Goal: Task Accomplishment & Management: Manage account settings

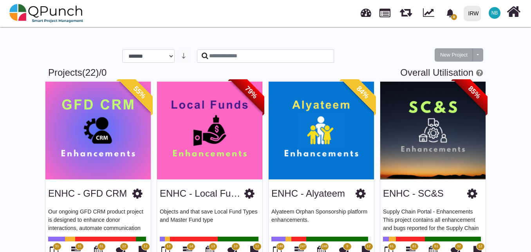
click at [494, 14] on span "NB" at bounding box center [495, 13] width 7 height 5
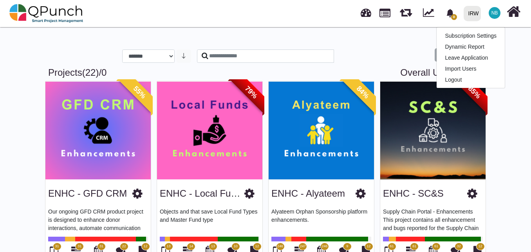
click at [344, 37] on div "**********" at bounding box center [265, 50] width 447 height 34
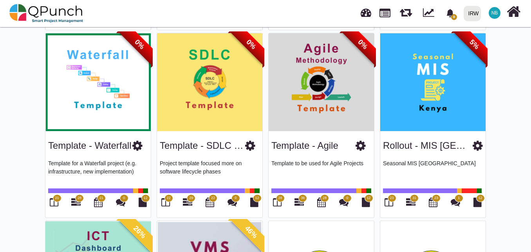
scroll to position [611, 0]
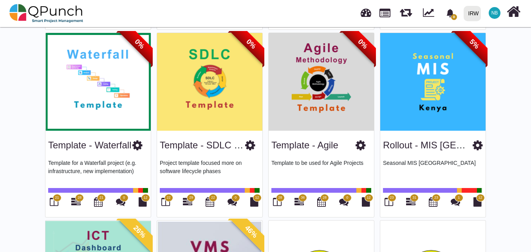
click at [138, 145] on icon at bounding box center [137, 145] width 10 height 12
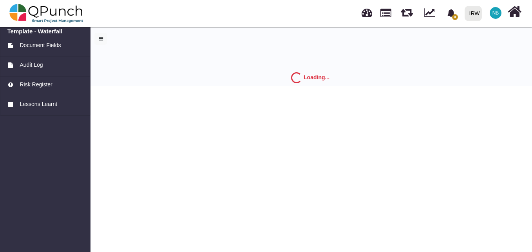
select select "*"
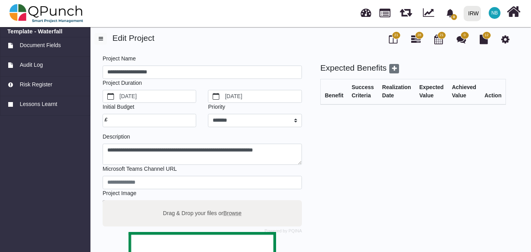
select select "**********"
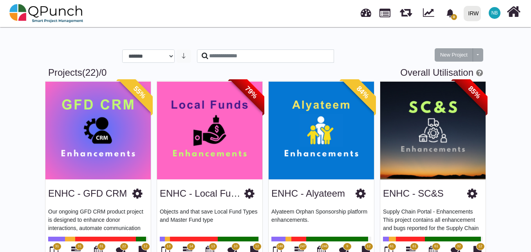
click at [470, 194] on icon at bounding box center [472, 193] width 10 height 12
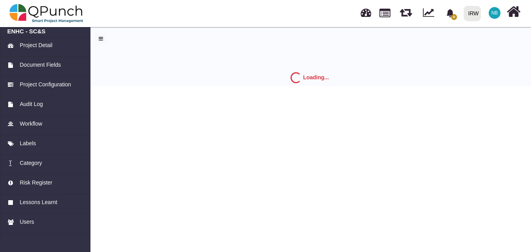
select select "*"
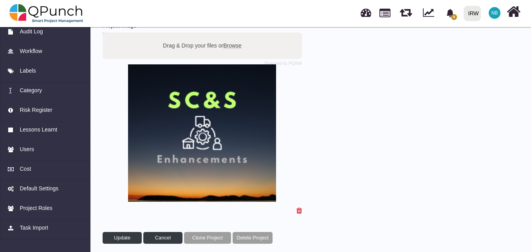
scroll to position [172, 0]
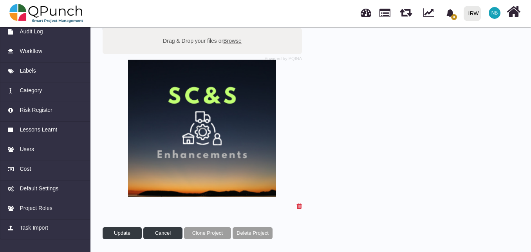
click at [492, 12] on span "NB" at bounding box center [495, 13] width 7 height 5
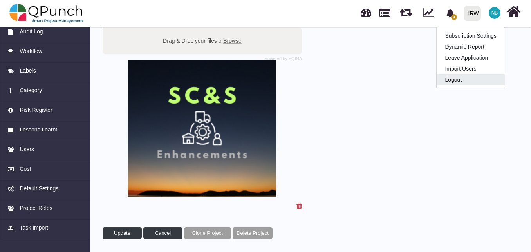
click at [480, 83] on link "Logout" at bounding box center [471, 79] width 68 height 11
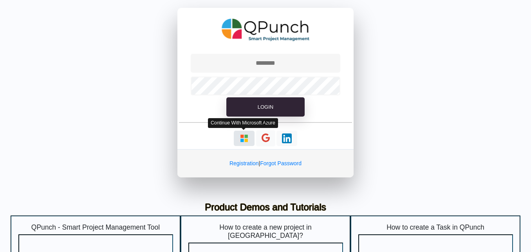
click at [242, 138] on img "button" at bounding box center [244, 138] width 10 height 10
type input "**********"
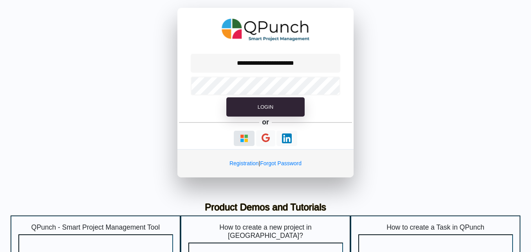
select select "**********"
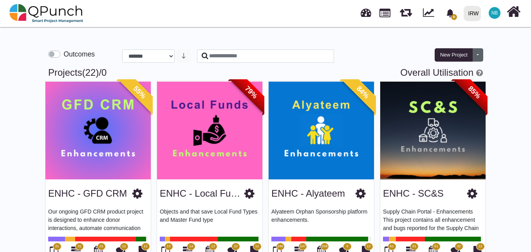
click at [479, 53] on button "Toggle dropdown" at bounding box center [478, 54] width 11 height 13
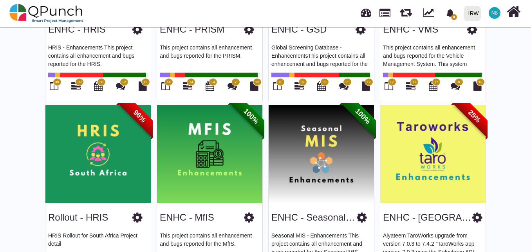
scroll to position [313, 0]
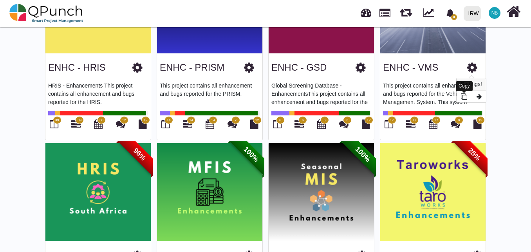
click at [464, 95] on icon at bounding box center [464, 96] width 6 height 6
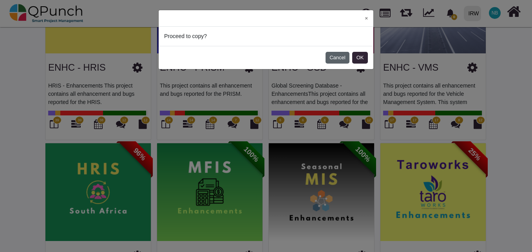
click at [345, 58] on button "Cancel" at bounding box center [338, 58] width 24 height 12
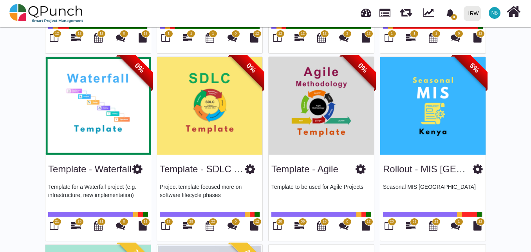
scroll to position [588, 0]
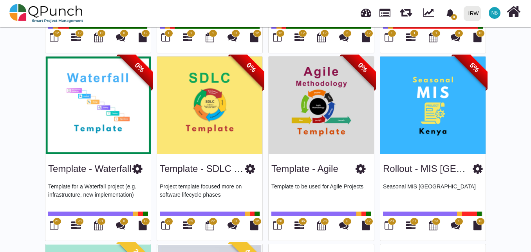
click at [138, 167] on icon at bounding box center [137, 169] width 10 height 12
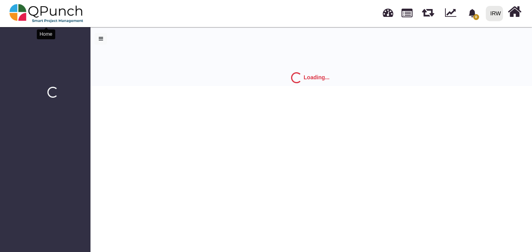
click at [40, 15] on img at bounding box center [46, 14] width 74 height 24
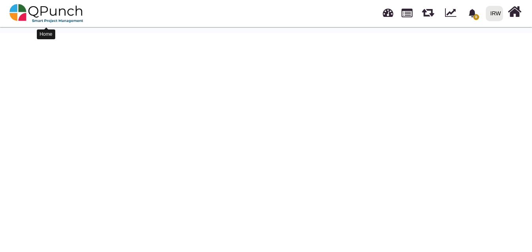
click at [75, 10] on img at bounding box center [46, 14] width 74 height 24
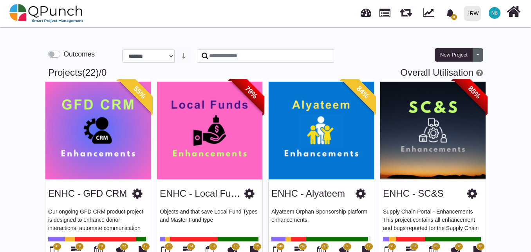
click at [480, 57] on button "Toggle dropdown" at bounding box center [478, 54] width 11 height 13
click at [384, 54] on div at bounding box center [377, 58] width 74 height 18
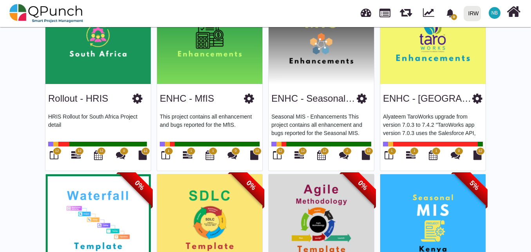
scroll to position [548, 0]
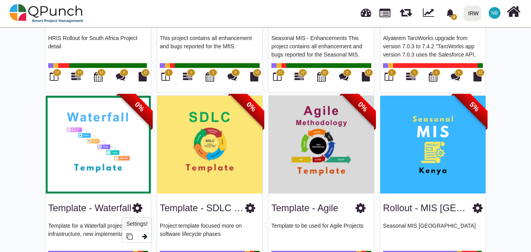
click at [138, 207] on icon at bounding box center [137, 208] width 10 height 12
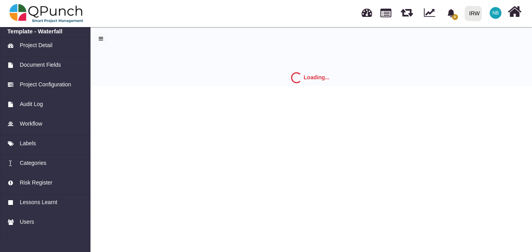
select select "*"
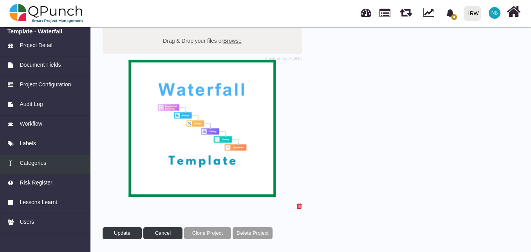
scroll to position [72, 0]
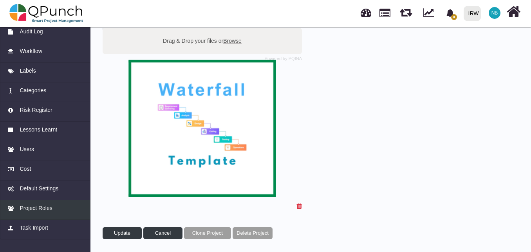
click at [38, 207] on span "Project Roles" at bounding box center [36, 208] width 33 height 8
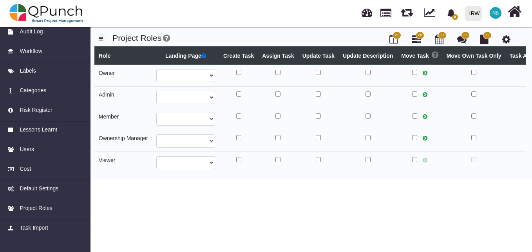
select select
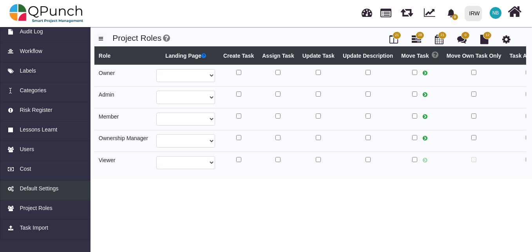
click at [54, 190] on span "Default Settings" at bounding box center [39, 188] width 39 height 8
select select
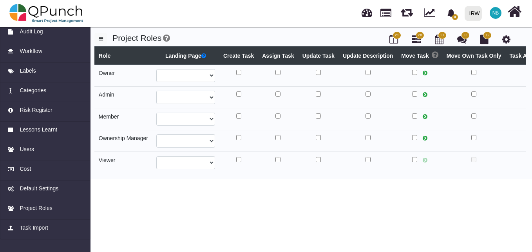
select select
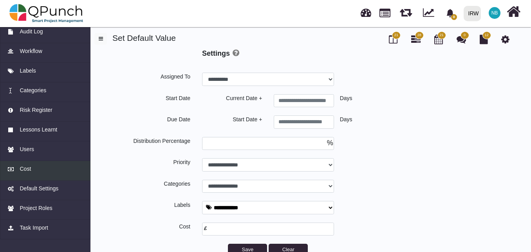
select select
type input "*"
select select
click at [37, 11] on img at bounding box center [46, 14] width 74 height 24
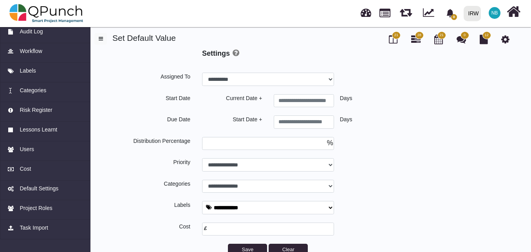
select select "**********"
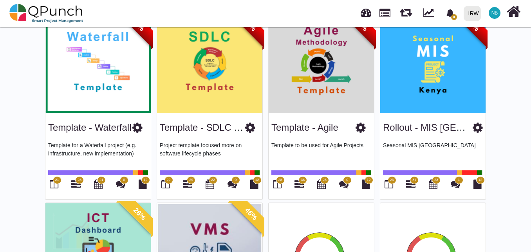
scroll to position [611, 0]
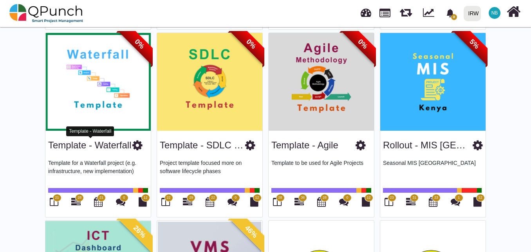
click at [132, 144] on link "Template - Waterfall" at bounding box center [89, 144] width 83 height 11
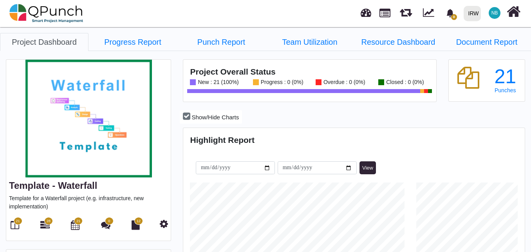
scroll to position [149, 340]
click at [166, 223] on icon at bounding box center [164, 223] width 8 height 9
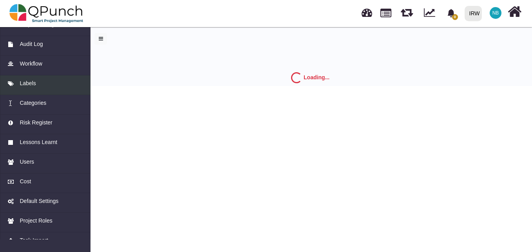
scroll to position [72, 0]
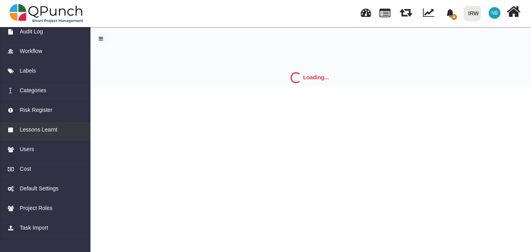
select select "*"
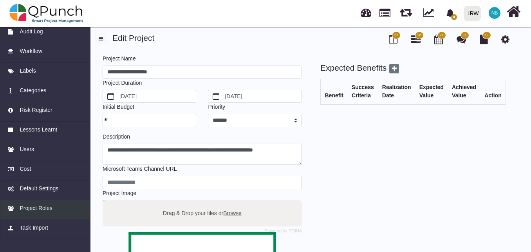
click at [44, 206] on span "Project Roles" at bounding box center [36, 208] width 33 height 8
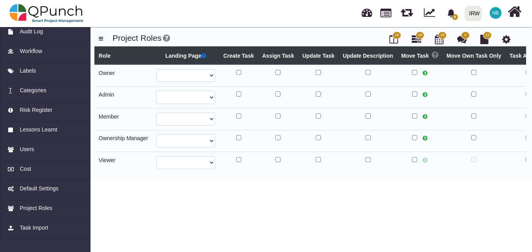
select select
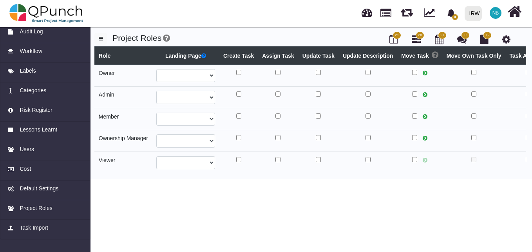
select select
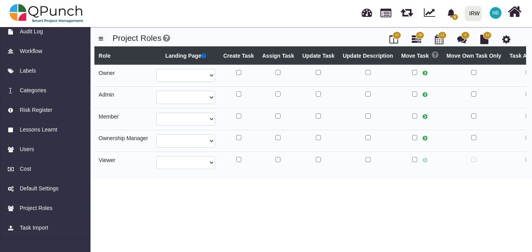
select select
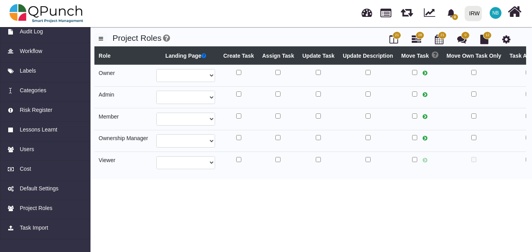
select select
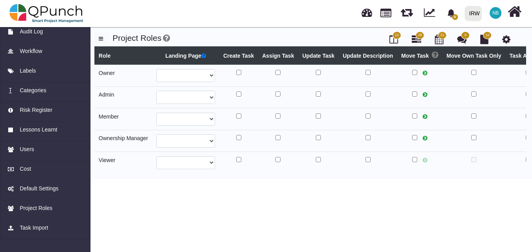
select select
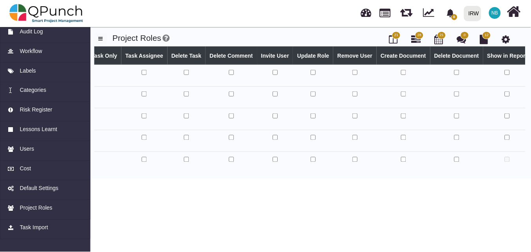
scroll to position [0, 427]
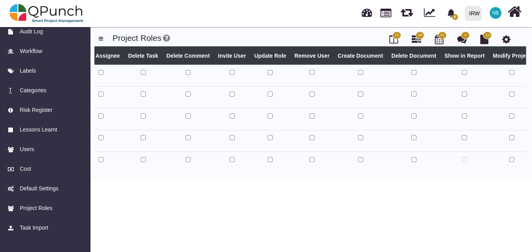
click at [498, 14] on span "NB" at bounding box center [495, 13] width 7 height 5
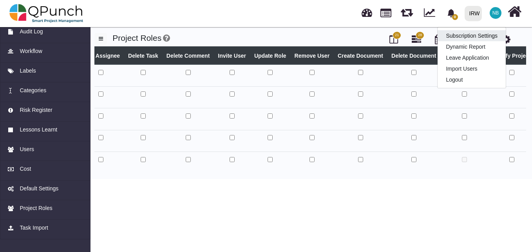
click at [489, 34] on link "Subscription Settings" at bounding box center [472, 35] width 68 height 11
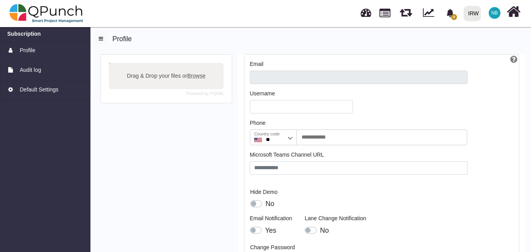
type input "**********"
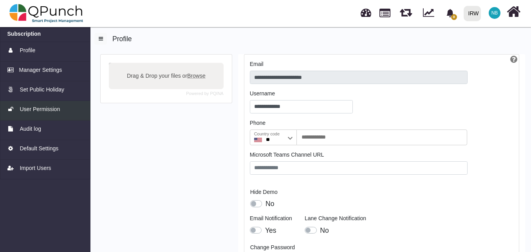
click at [49, 109] on span "User Permission" at bounding box center [40, 109] width 40 height 8
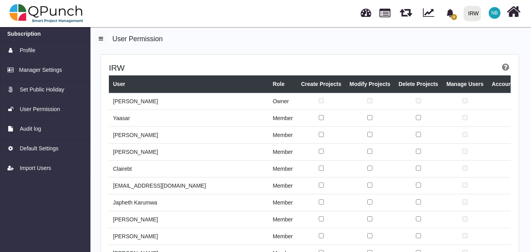
click at [329, 56] on div "IRW User Role Create Projects Modify Projects Delete Projects Manage Users Acco…" at bounding box center [310, 169] width 418 height 230
click at [368, 14] on link at bounding box center [366, 11] width 11 height 13
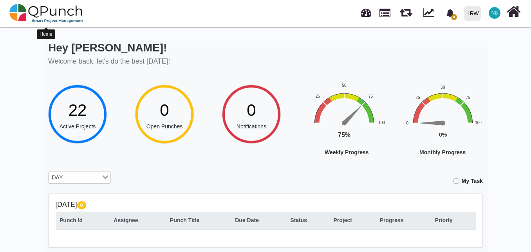
click at [58, 11] on img at bounding box center [46, 14] width 74 height 24
select select "**********"
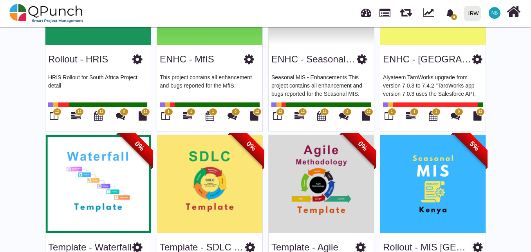
scroll to position [627, 0]
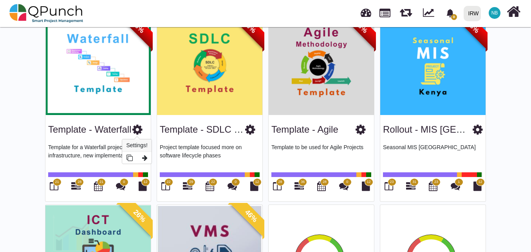
click at [139, 129] on icon at bounding box center [137, 129] width 10 height 12
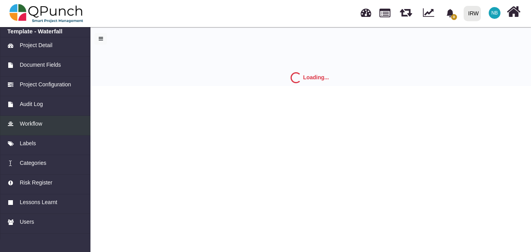
select select "*"
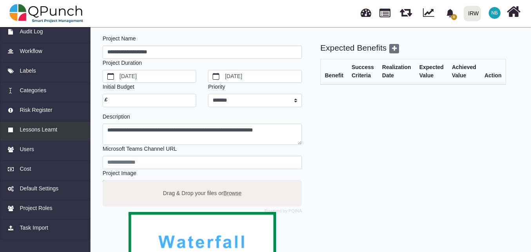
scroll to position [39, 0]
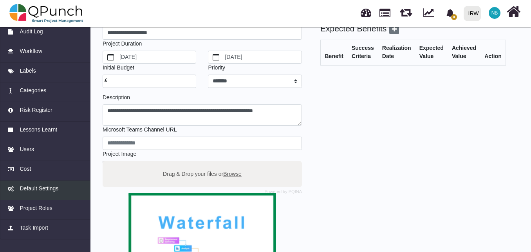
click at [48, 186] on span "Default Settings" at bounding box center [39, 188] width 39 height 8
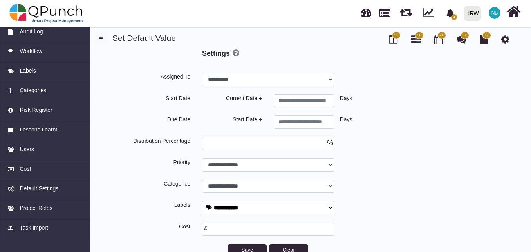
select select
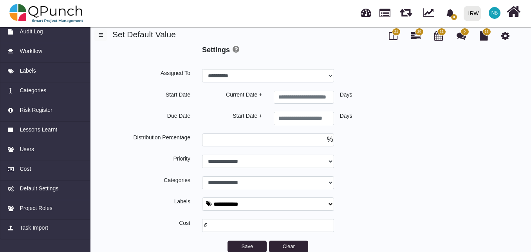
type input "*"
select select
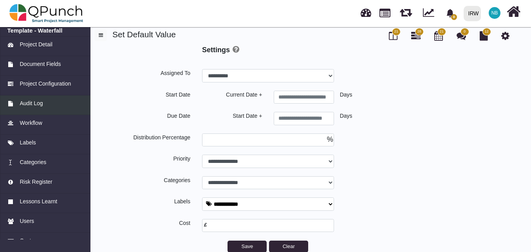
scroll to position [0, 0]
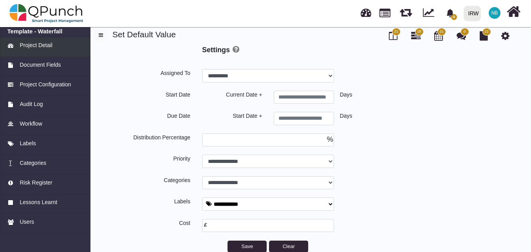
click at [43, 44] on span "Project Detail" at bounding box center [36, 45] width 33 height 8
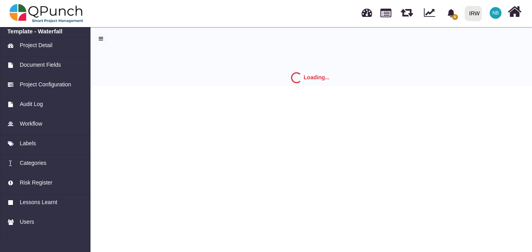
select select "*"
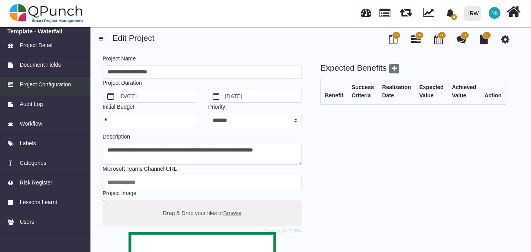
click at [56, 84] on span "Project Configuration" at bounding box center [45, 84] width 51 height 8
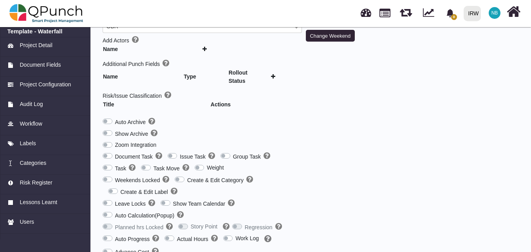
scroll to position [188, 0]
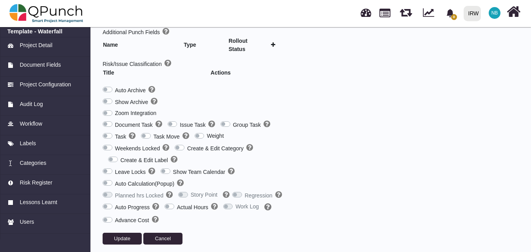
type input "***"
type input "********"
type input "******"
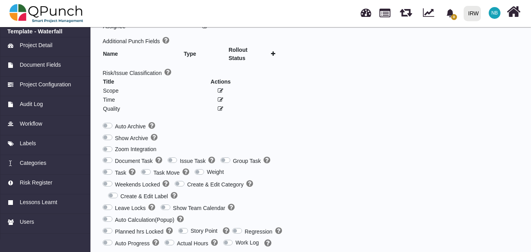
scroll to position [224, 0]
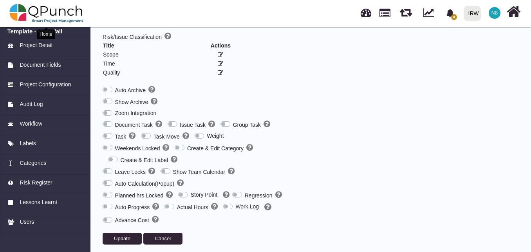
click at [27, 10] on img at bounding box center [46, 14] width 74 height 24
select select "**********"
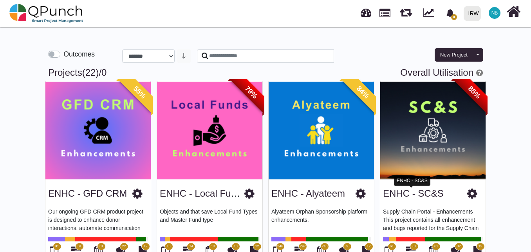
click at [422, 193] on link "ENHC - SC&S" at bounding box center [413, 193] width 61 height 11
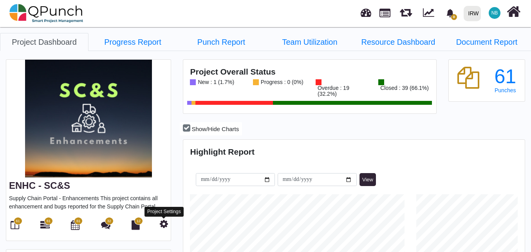
scroll to position [107, 113]
select select "**********"
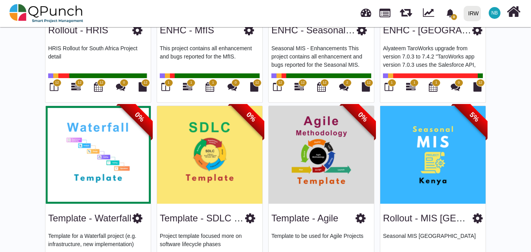
scroll to position [588, 0]
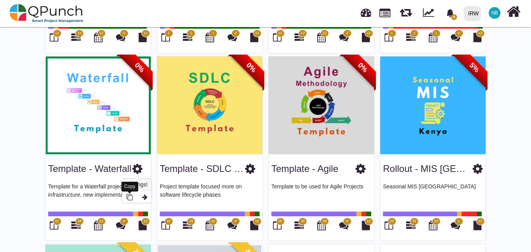
click at [127, 197] on icon at bounding box center [130, 197] width 6 height 6
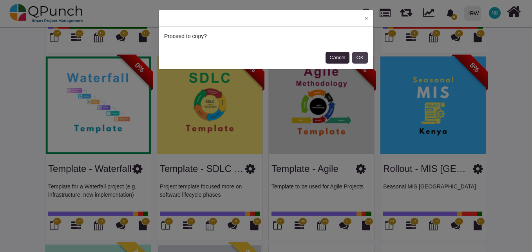
click at [363, 58] on button "OK" at bounding box center [360, 58] width 16 height 12
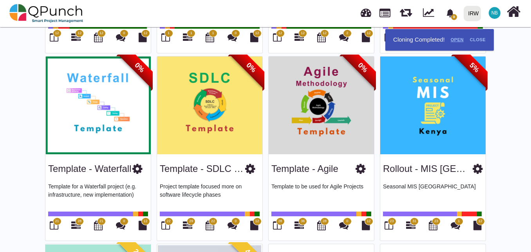
click at [464, 39] on link "Open" at bounding box center [457, 39] width 19 height 13
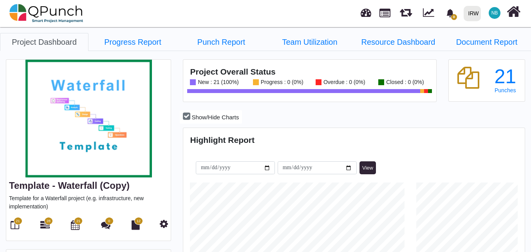
scroll to position [107, 113]
click at [165, 224] on icon at bounding box center [164, 223] width 8 height 9
click at [43, 224] on icon at bounding box center [44, 224] width 9 height 9
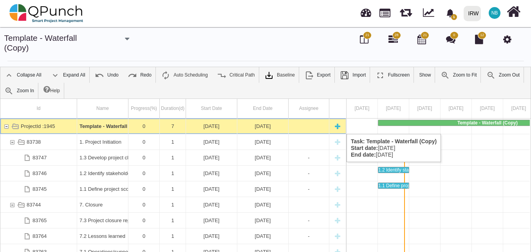
click at [5, 126] on div "ProjectId :1945" at bounding box center [6, 125] width 7 height 15
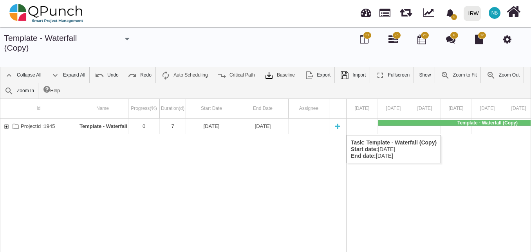
click at [7, 127] on div "ProjectId :1945" at bounding box center [6, 125] width 7 height 15
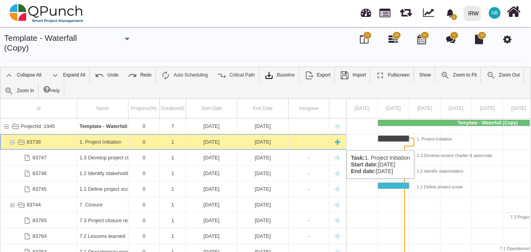
click at [13, 142] on div "83738" at bounding box center [12, 141] width 7 height 15
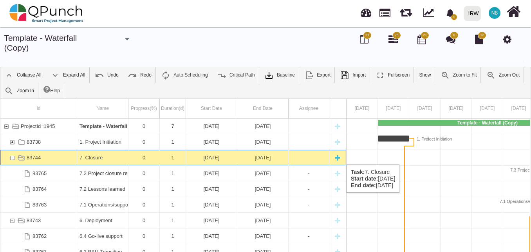
click at [13, 156] on div "83744" at bounding box center [12, 157] width 7 height 15
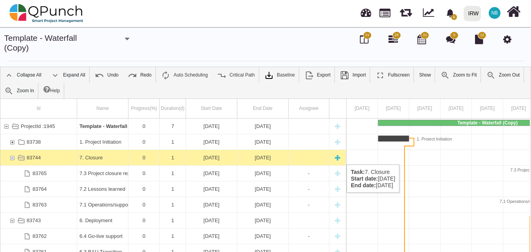
scroll to position [0, 130]
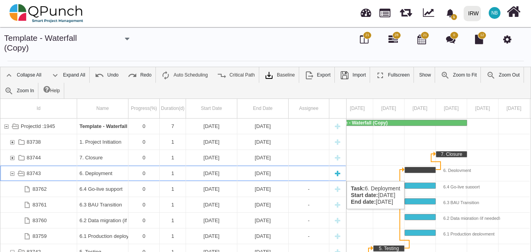
click at [13, 173] on div "83743" at bounding box center [12, 172] width 7 height 15
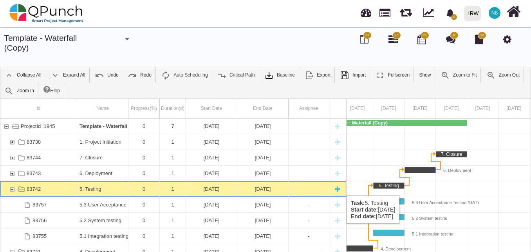
click at [10, 187] on div "83742" at bounding box center [12, 188] width 7 height 15
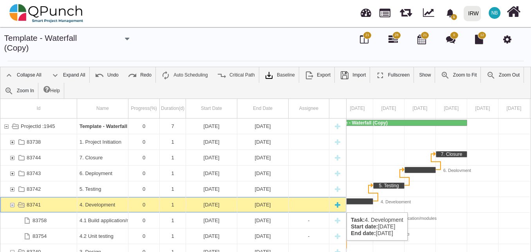
click at [11, 204] on div "83741" at bounding box center [12, 204] width 7 height 15
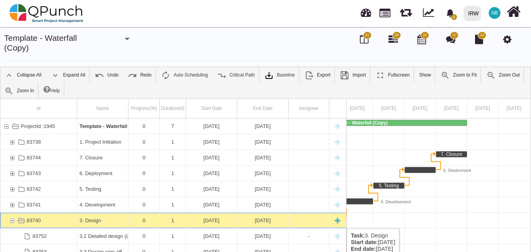
scroll to position [0, 86]
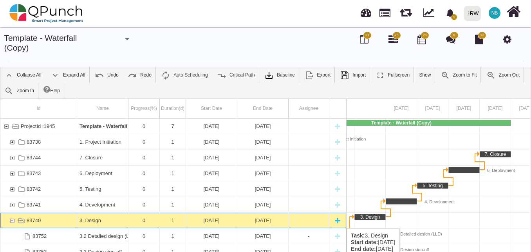
click at [12, 220] on div "83740" at bounding box center [12, 219] width 7 height 15
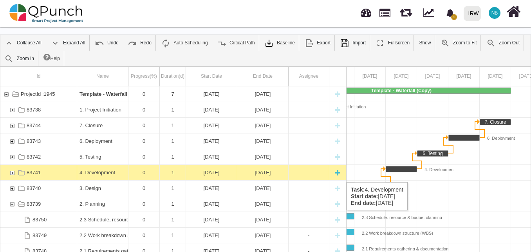
scroll to position [39, 0]
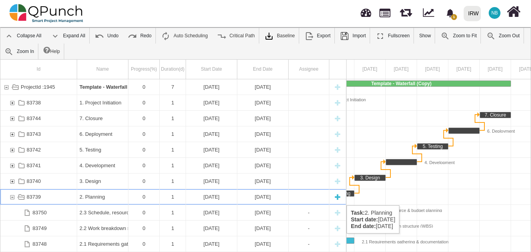
click at [14, 197] on div "83739" at bounding box center [12, 196] width 7 height 15
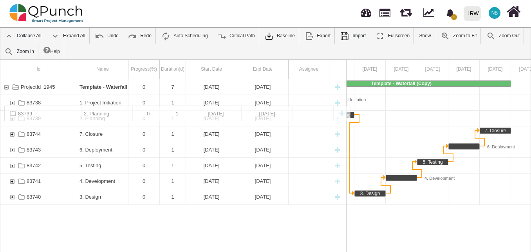
drag, startPoint x: 31, startPoint y: 196, endPoint x: 44, endPoint y: 109, distance: 87.9
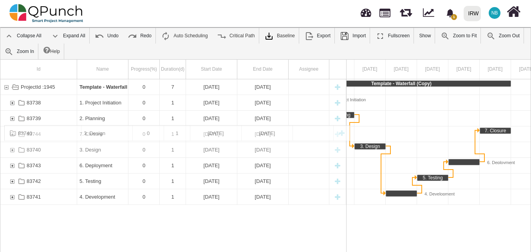
drag, startPoint x: 34, startPoint y: 196, endPoint x: 35, endPoint y: 128, distance: 67.8
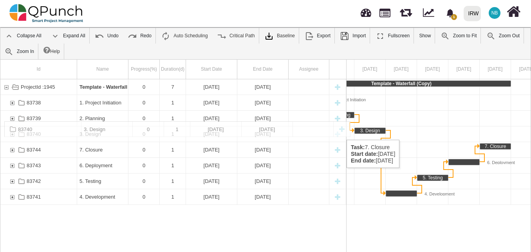
drag, startPoint x: 106, startPoint y: 152, endPoint x: 109, endPoint y: 125, distance: 27.6
click at [492, 14] on span "NB" at bounding box center [495, 13] width 7 height 5
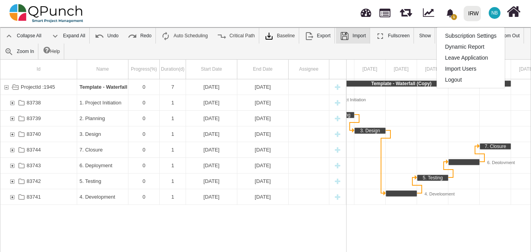
click at [344, 38] on img at bounding box center [344, 35] width 9 height 9
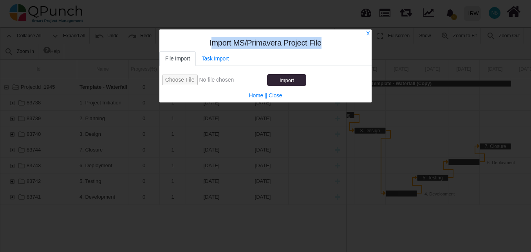
drag, startPoint x: 212, startPoint y: 43, endPoint x: 323, endPoint y: 43, distance: 110.9
click at [323, 43] on div "Import MS/Primavera Project File" at bounding box center [265, 44] width 212 height 14
click at [368, 33] on link "X" at bounding box center [368, 33] width 4 height 6
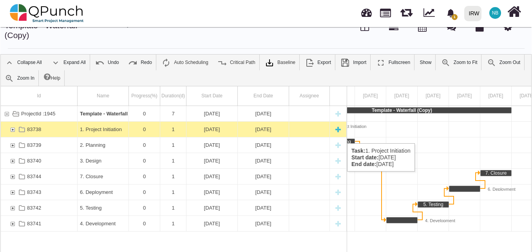
scroll to position [0, 0]
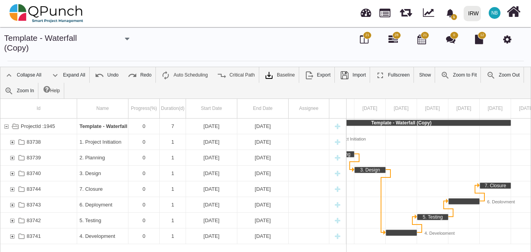
click at [508, 36] on icon at bounding box center [507, 38] width 8 height 9
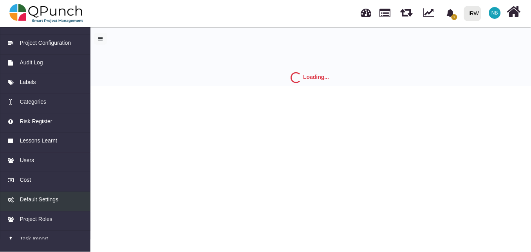
scroll to position [33, 0]
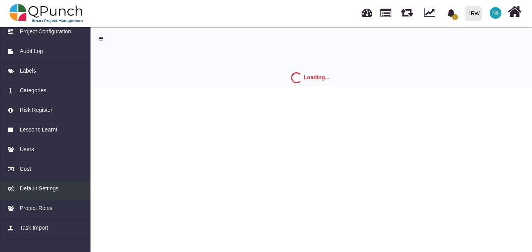
click at [40, 200] on link "Default Settings" at bounding box center [45, 190] width 90 height 20
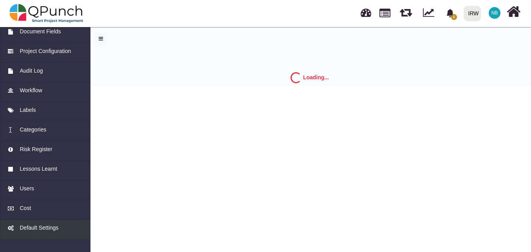
select select "*"
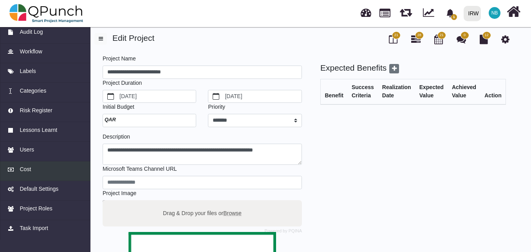
scroll to position [72, 0]
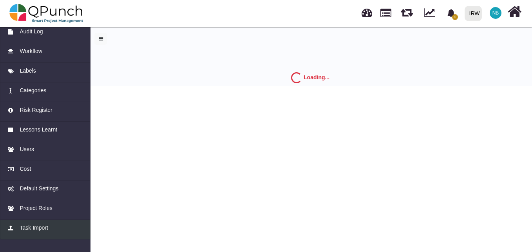
click at [35, 225] on span "Task Import" at bounding box center [34, 227] width 28 height 8
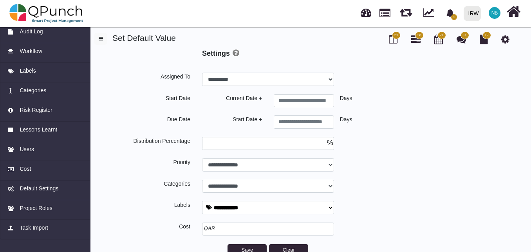
select select
type input "*"
select select
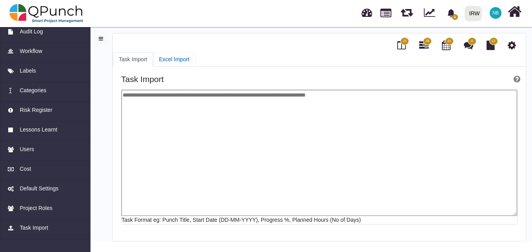
click at [177, 59] on link "Excel Import" at bounding box center [174, 59] width 42 height 14
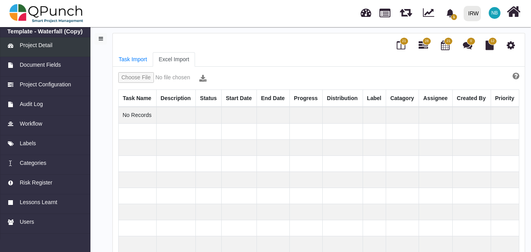
click at [33, 45] on span "Project Detail" at bounding box center [36, 45] width 33 height 8
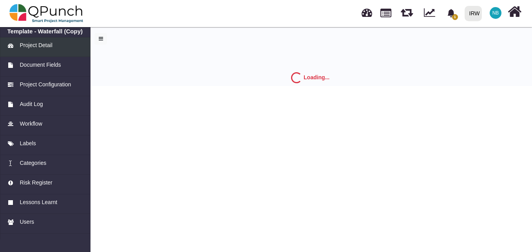
click at [48, 43] on span "Project Detail" at bounding box center [36, 45] width 33 height 8
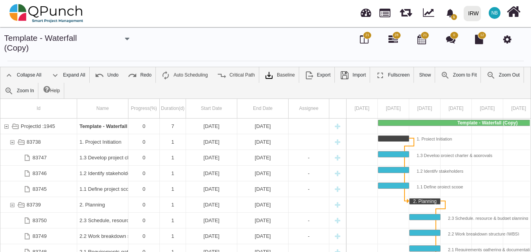
click at [492, 13] on span "NB" at bounding box center [495, 13] width 7 height 5
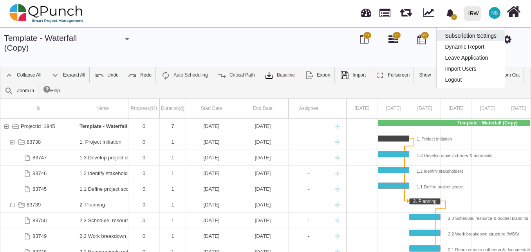
click at [469, 36] on link "Subscription Settings" at bounding box center [471, 35] width 68 height 11
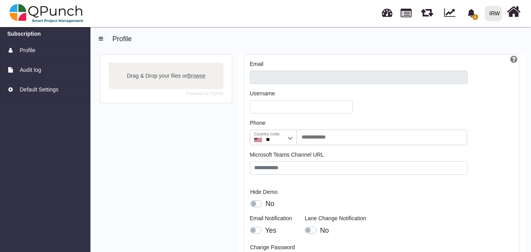
type input "**********"
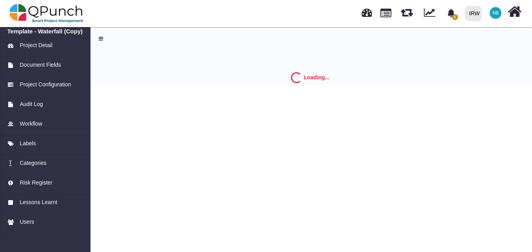
select select "*"
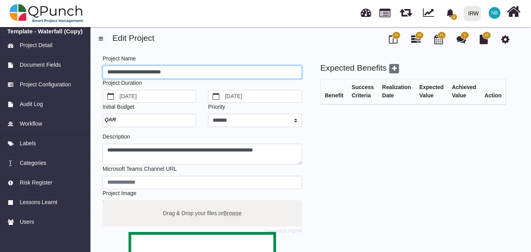
click at [181, 72] on input "**********" at bounding box center [202, 71] width 199 height 13
drag, startPoint x: 187, startPoint y: 71, endPoint x: 39, endPoint y: 57, distance: 149.1
click at [39, 57] on div "**********" at bounding box center [265, 225] width 531 height 400
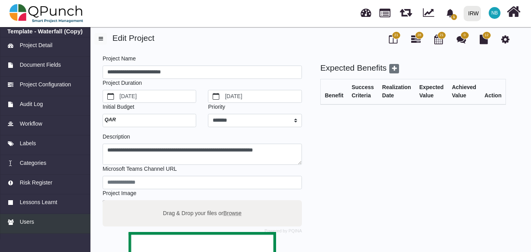
click at [31, 219] on span "Users" at bounding box center [27, 221] width 14 height 8
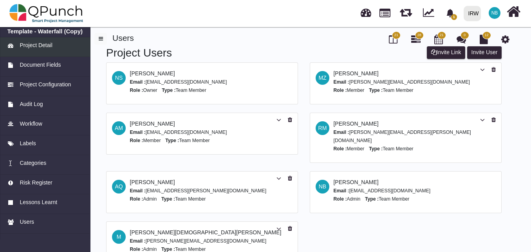
click at [43, 42] on span "Project Detail" at bounding box center [36, 45] width 33 height 8
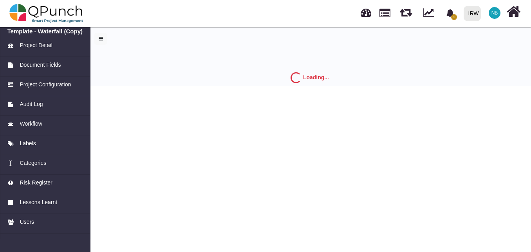
select select "*"
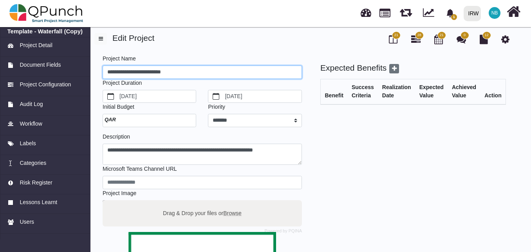
click at [196, 76] on input "**********" at bounding box center [202, 71] width 199 height 13
drag, startPoint x: 196, startPoint y: 74, endPoint x: 50, endPoint y: 70, distance: 146.2
click at [50, 70] on div "**********" at bounding box center [265, 225] width 531 height 400
type input "**********"
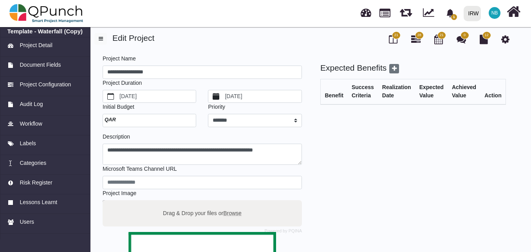
click at [266, 94] on label "8/20/2021" at bounding box center [263, 96] width 78 height 13
click at [224, 94] on button "8/20/2021" at bounding box center [215, 96] width 15 height 13
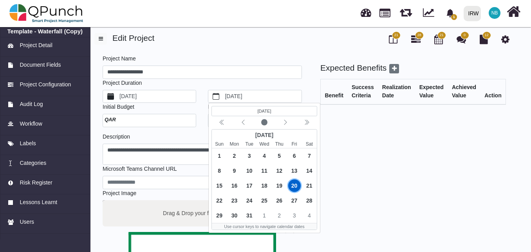
click at [156, 94] on label "8/20/2020" at bounding box center [157, 96] width 78 height 13
click at [118, 94] on button "8/20/2020" at bounding box center [110, 96] width 15 height 13
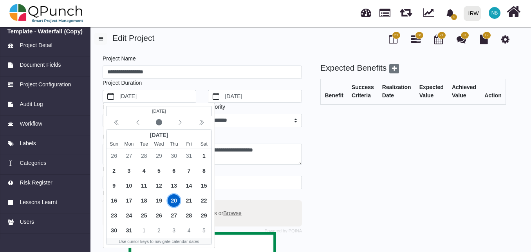
click at [167, 133] on div "August 2020" at bounding box center [159, 135] width 105 height 11
click at [179, 132] on div "August 2020" at bounding box center [159, 135] width 105 height 11
click at [147, 134] on div "August 2020" at bounding box center [159, 135] width 105 height 11
click at [161, 120] on circle "circle fill" at bounding box center [159, 122] width 6 height 6
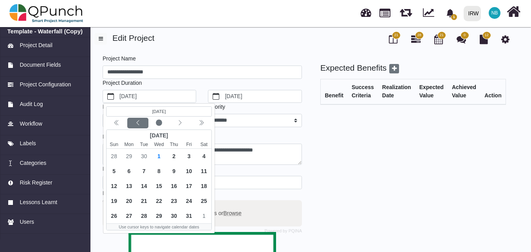
click at [139, 125] on icon "chevron left" at bounding box center [138, 122] width 6 height 6
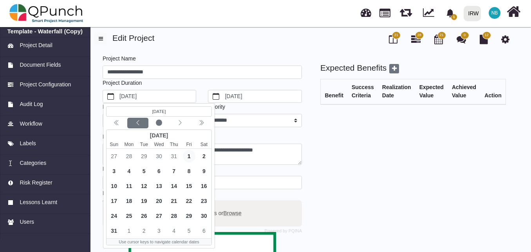
click at [139, 125] on icon "chevron left" at bounding box center [138, 122] width 6 height 6
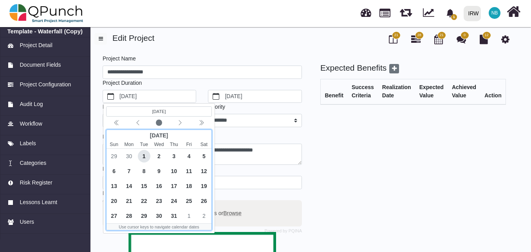
click at [145, 154] on span "1" at bounding box center [144, 156] width 13 height 13
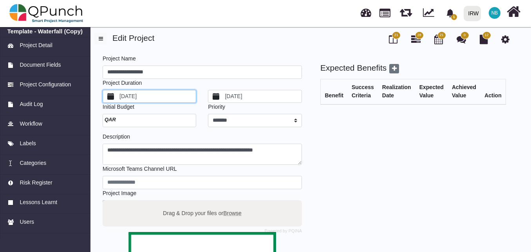
click at [249, 94] on label "8/20/2021" at bounding box center [263, 96] width 78 height 13
click at [224, 94] on button "8/20/2021" at bounding box center [215, 96] width 15 height 13
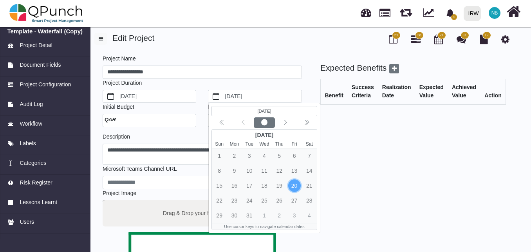
click at [268, 123] on circle "circle fill" at bounding box center [264, 122] width 6 height 6
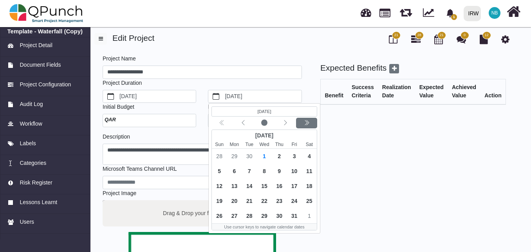
click at [311, 122] on div "Next year" at bounding box center [307, 123] width 18 height 8
click at [285, 120] on icon "chevron left" at bounding box center [285, 122] width 3 height 5
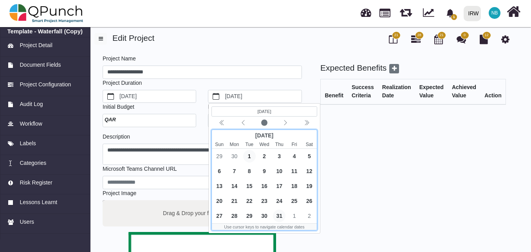
click at [280, 216] on span "31" at bounding box center [279, 215] width 13 height 13
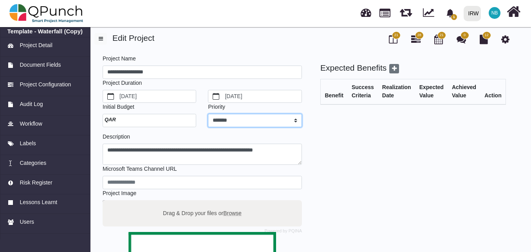
click at [260, 116] on select "******* **** ****** *** ******" at bounding box center [255, 120] width 94 height 13
select select "*"
click at [208, 114] on select "******* **** ****** *** ******" at bounding box center [255, 120] width 94 height 13
click at [132, 118] on div at bounding box center [150, 120] width 94 height 13
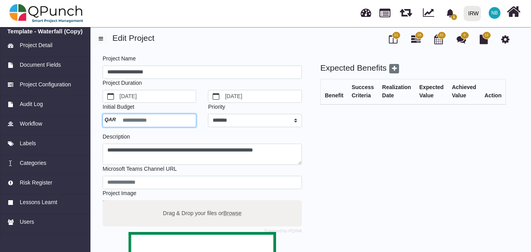
click at [149, 120] on input "number" at bounding box center [150, 120] width 94 height 13
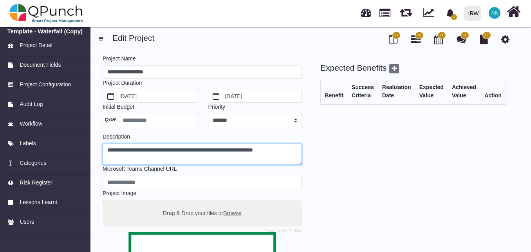
click at [284, 151] on textarea "**********" at bounding box center [202, 154] width 199 height 22
drag, startPoint x: 291, startPoint y: 150, endPoint x: 86, endPoint y: 141, distance: 205.5
click at [86, 141] on div "**********" at bounding box center [265, 225] width 531 height 400
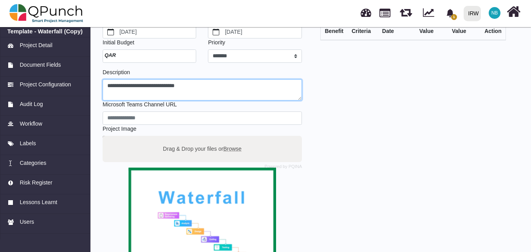
scroll to position [78, 0]
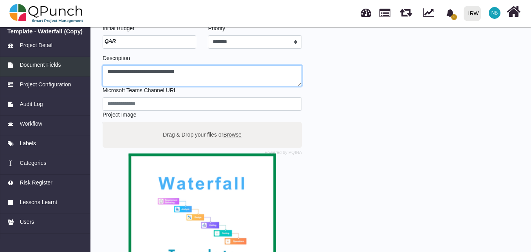
type textarea "**********"
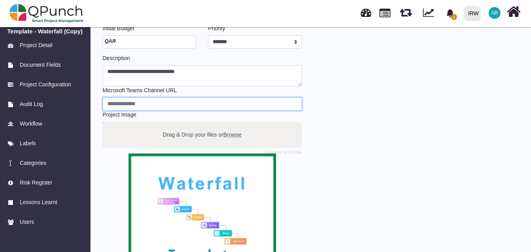
click at [172, 102] on input "url" at bounding box center [202, 103] width 199 height 13
paste input "**********"
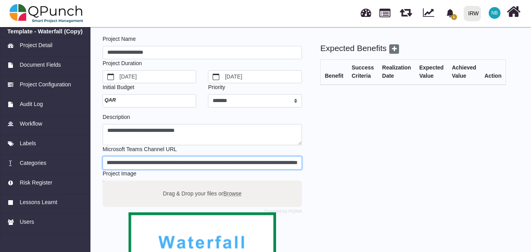
scroll to position [0, 0]
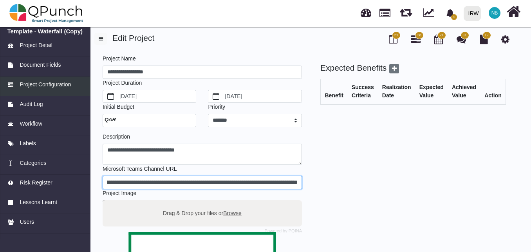
type input "**********"
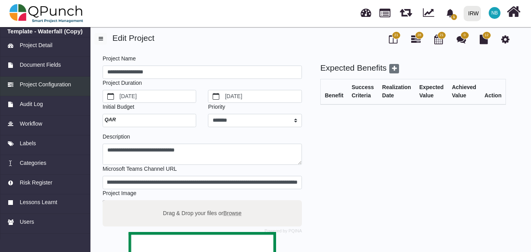
click at [58, 85] on span "Project Configuration" at bounding box center [45, 84] width 51 height 8
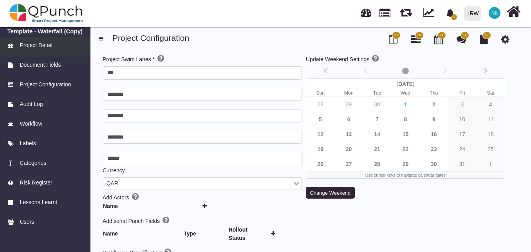
click at [32, 45] on span "Project Detail" at bounding box center [36, 45] width 33 height 8
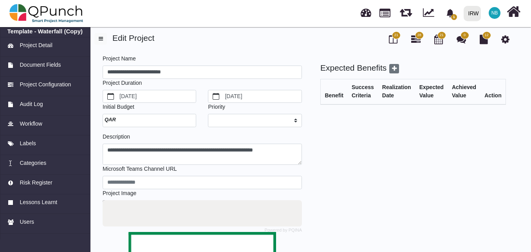
select select "*"
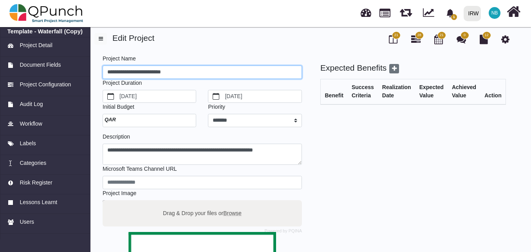
click at [185, 69] on input "**********" at bounding box center [202, 71] width 199 height 13
drag, startPoint x: 191, startPoint y: 73, endPoint x: 11, endPoint y: 71, distance: 179.8
click at [11, 71] on div "**********" at bounding box center [265, 225] width 531 height 400
type input "**********"
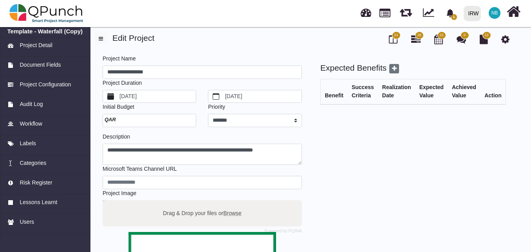
click at [147, 95] on label "8/20/2020" at bounding box center [157, 96] width 78 height 13
click at [118, 95] on button "8/20/2020" at bounding box center [110, 96] width 15 height 13
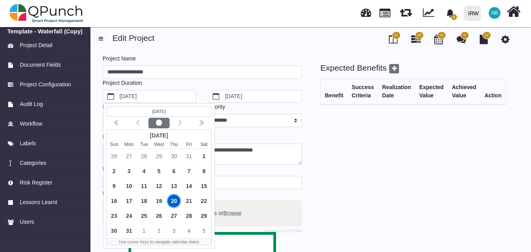
click at [160, 119] on div "Current month" at bounding box center [159, 123] width 18 height 8
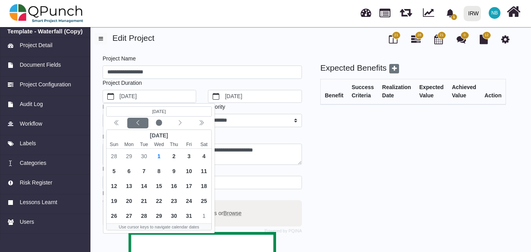
click at [138, 121] on icon "chevron left" at bounding box center [138, 122] width 6 height 6
click at [137, 121] on icon "chevron left" at bounding box center [138, 122] width 6 height 6
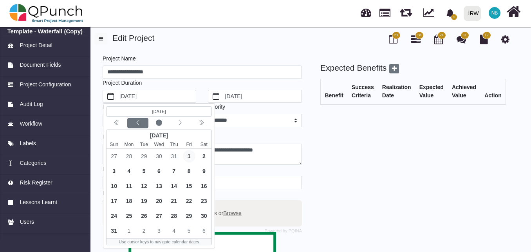
click at [137, 121] on icon "chevron left" at bounding box center [138, 122] width 6 height 6
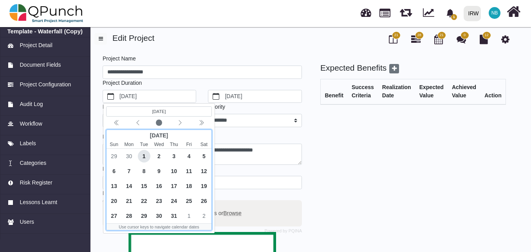
click at [143, 155] on span "1" at bounding box center [144, 156] width 13 height 13
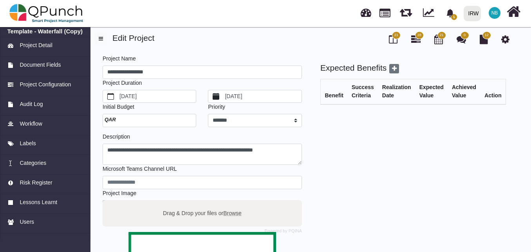
click at [279, 93] on label "8/20/2021" at bounding box center [263, 96] width 78 height 13
click at [224, 93] on button "8/20/2021" at bounding box center [215, 96] width 15 height 13
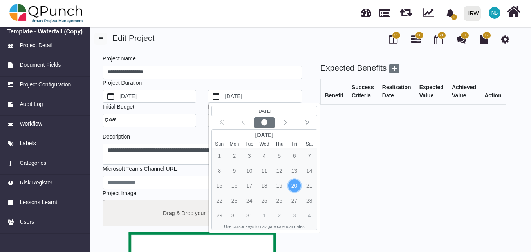
click at [266, 122] on circle "circle fill" at bounding box center [264, 122] width 6 height 6
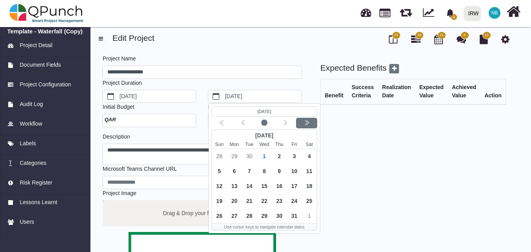
click at [312, 123] on div "Next year" at bounding box center [307, 123] width 18 height 8
click at [287, 122] on icon "chevron left" at bounding box center [285, 122] width 6 height 6
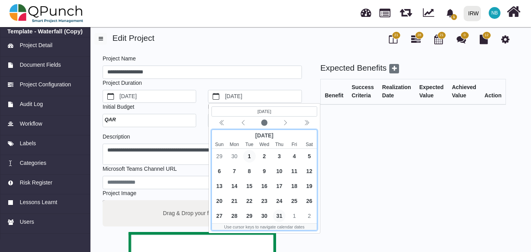
click at [278, 215] on span "31" at bounding box center [279, 215] width 13 height 13
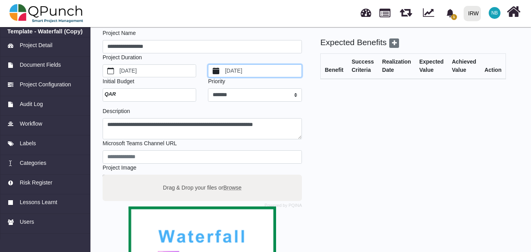
scroll to position [39, 0]
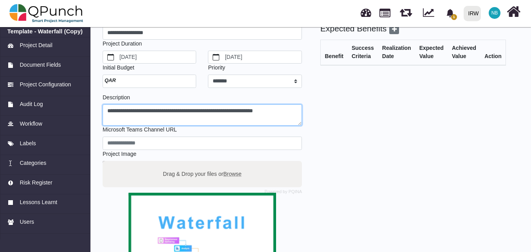
click at [185, 113] on textarea "**********" at bounding box center [202, 115] width 199 height 22
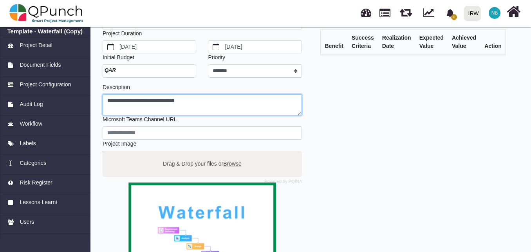
scroll to position [78, 0]
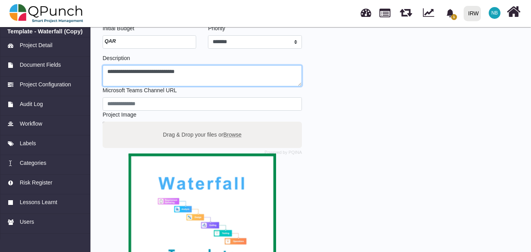
type textarea "**********"
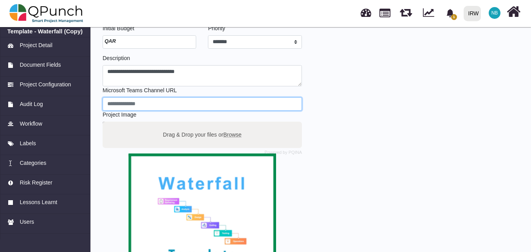
click at [150, 100] on input "url" at bounding box center [202, 103] width 199 height 13
paste input "**********"
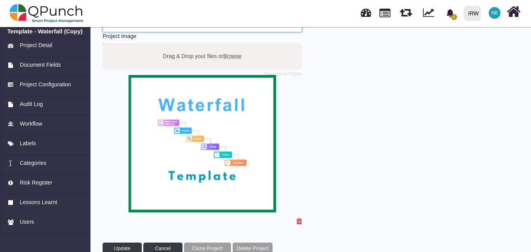
scroll to position [172, 0]
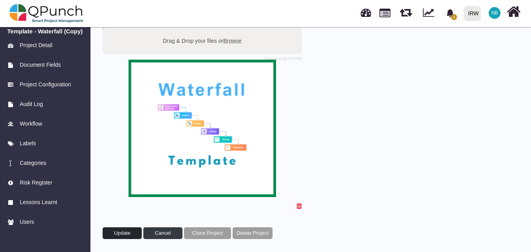
type input "**********"
click at [122, 230] on span "Update" at bounding box center [122, 233] width 16 height 6
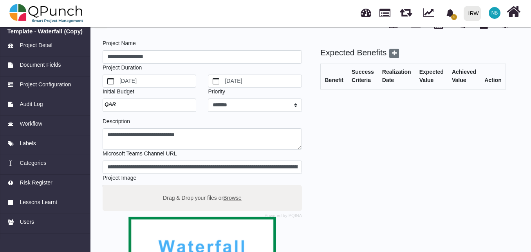
scroll to position [0, 0]
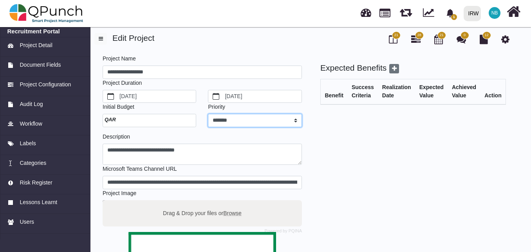
click at [236, 118] on select "******* **** ****** *** ******" at bounding box center [255, 120] width 94 height 13
select select "*"
click at [208, 114] on select "******* **** ****** *** ******" at bounding box center [255, 120] width 94 height 13
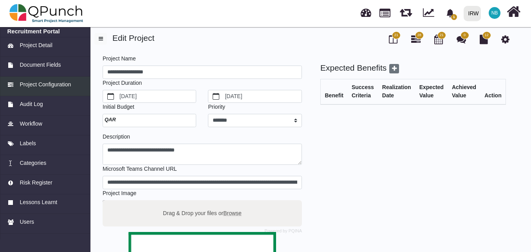
click at [42, 86] on span "Project Configuration" at bounding box center [45, 84] width 51 height 8
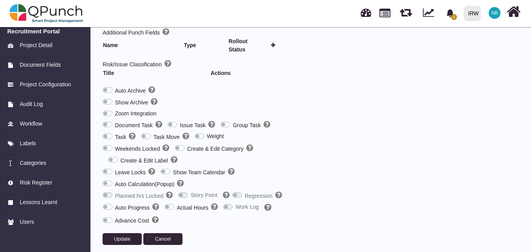
scroll to position [188, 0]
type input "***"
type input "********"
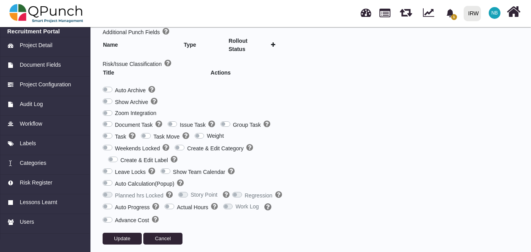
type input "******"
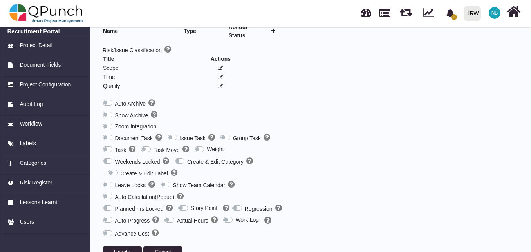
scroll to position [224, 0]
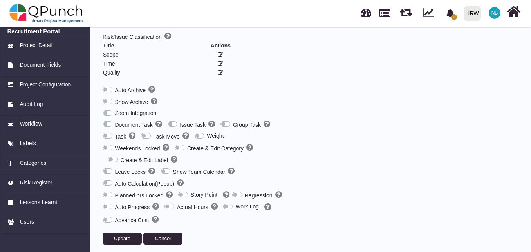
click at [235, 202] on label "Work Log" at bounding box center [247, 206] width 24 height 8
click at [127, 235] on span "Update" at bounding box center [122, 238] width 16 height 6
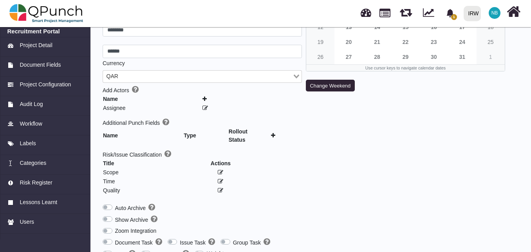
scroll to position [68, 0]
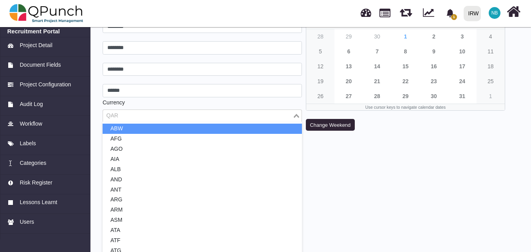
click at [199, 119] on input "Search for option" at bounding box center [198, 115] width 188 height 9
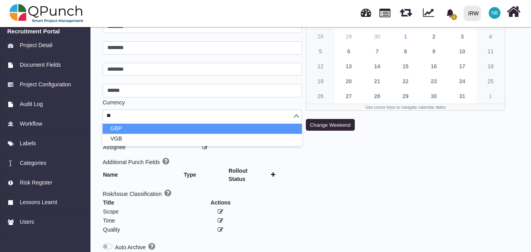
type input "***"
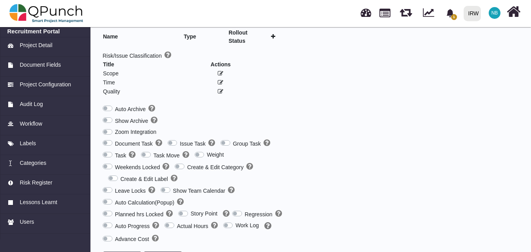
scroll to position [224, 0]
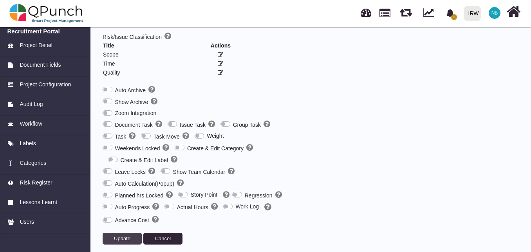
click at [118, 235] on span "Update" at bounding box center [122, 238] width 16 height 6
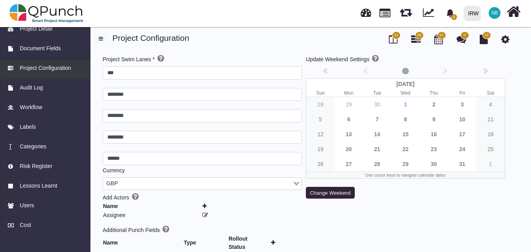
scroll to position [0, 0]
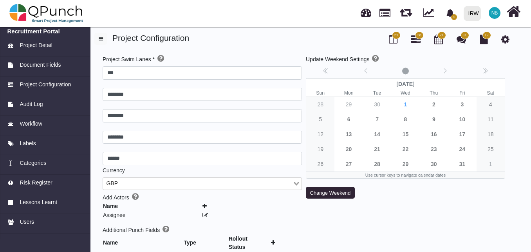
click at [19, 31] on h6 "Recruitment Portal" at bounding box center [45, 31] width 76 height 7
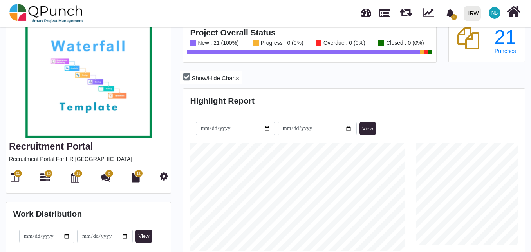
scroll to position [107, 113]
click at [45, 176] on icon at bounding box center [44, 176] width 9 height 9
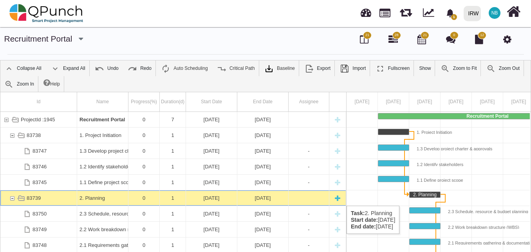
click at [12, 197] on div "83739" at bounding box center [12, 197] width 7 height 15
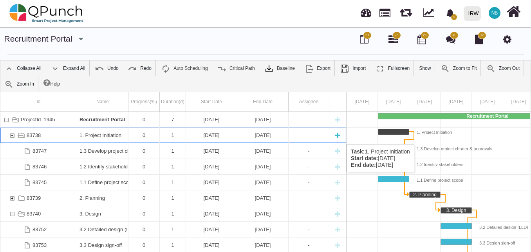
click at [13, 136] on div "83738" at bounding box center [12, 134] width 7 height 15
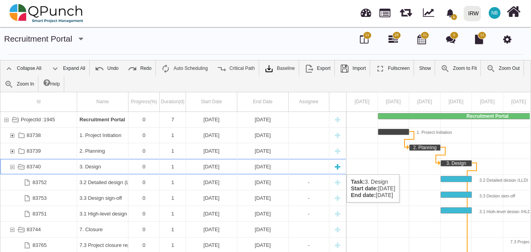
click at [11, 166] on div "83740" at bounding box center [12, 166] width 7 height 15
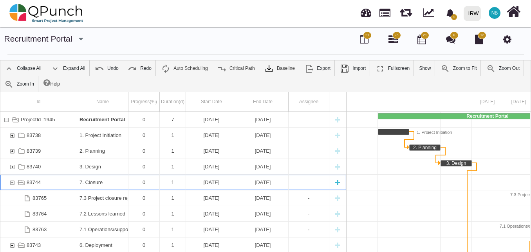
click at [11, 182] on div "83744" at bounding box center [12, 181] width 7 height 15
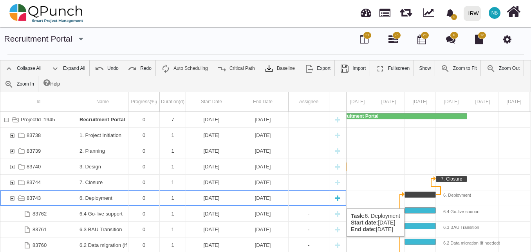
click at [13, 200] on div "83743" at bounding box center [12, 197] width 7 height 15
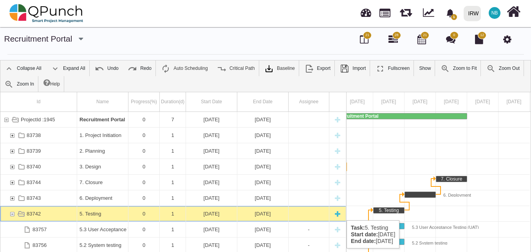
click at [12, 212] on div "83742" at bounding box center [12, 213] width 7 height 15
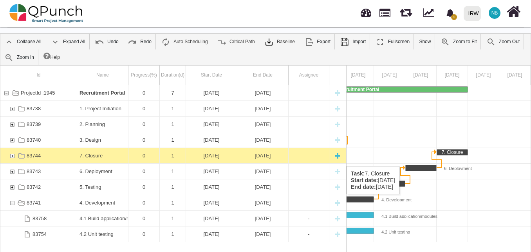
scroll to position [39, 0]
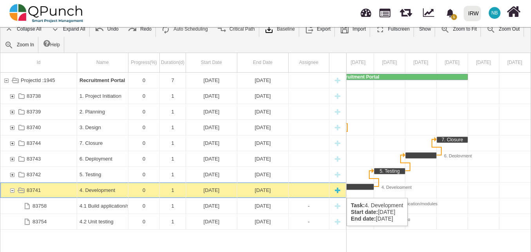
click at [11, 191] on div "83741" at bounding box center [12, 189] width 7 height 15
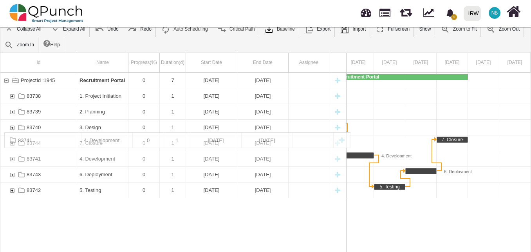
drag, startPoint x: 94, startPoint y: 190, endPoint x: 98, endPoint y: 136, distance: 54.6
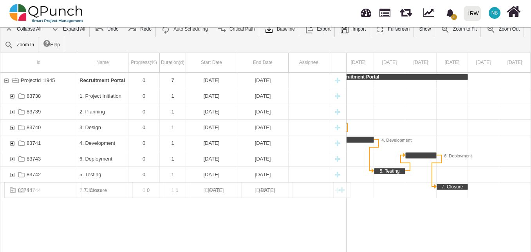
drag, startPoint x: 94, startPoint y: 144, endPoint x: 92, endPoint y: 203, distance: 58.8
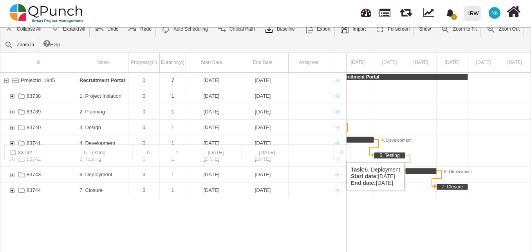
drag, startPoint x: 94, startPoint y: 172, endPoint x: 98, endPoint y: 148, distance: 24.6
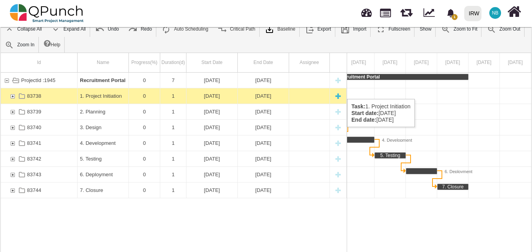
scroll to position [0, 0]
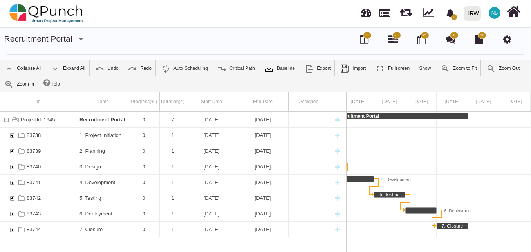
click at [82, 40] on icon "button" at bounding box center [81, 39] width 4 height 8
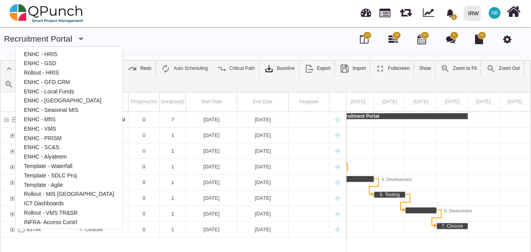
click at [82, 40] on icon "button" at bounding box center [81, 39] width 4 height 8
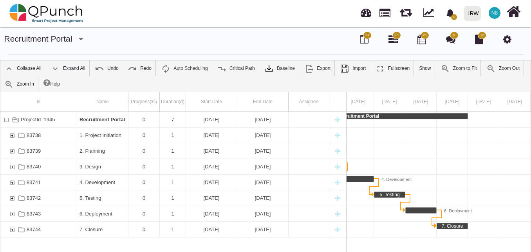
click at [509, 40] on icon at bounding box center [507, 38] width 8 height 9
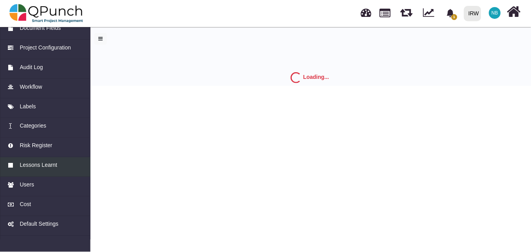
scroll to position [72, 0]
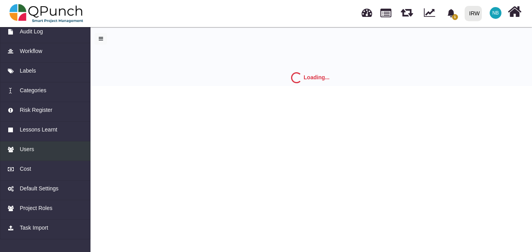
select select "*"
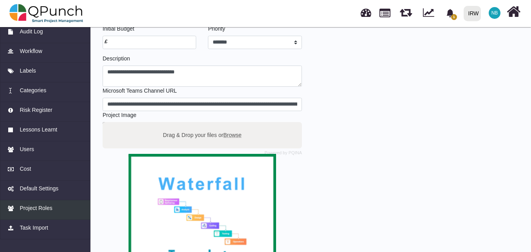
scroll to position [78, 0]
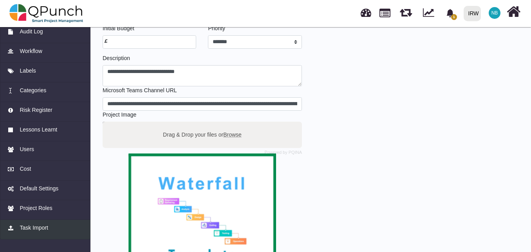
click at [40, 229] on span "Task Import" at bounding box center [34, 227] width 28 height 8
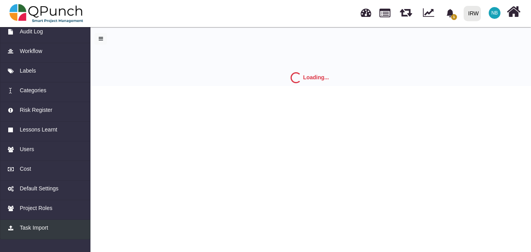
scroll to position [0, 0]
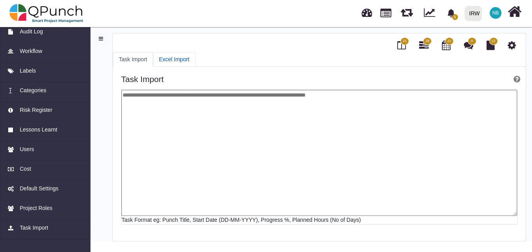
click at [172, 58] on link "Excel Import" at bounding box center [174, 59] width 42 height 14
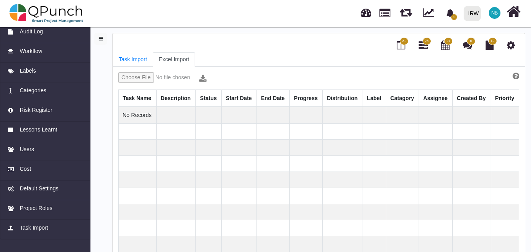
click at [145, 76] on input "file" at bounding box center [157, 78] width 78 height 12
type input "**********"
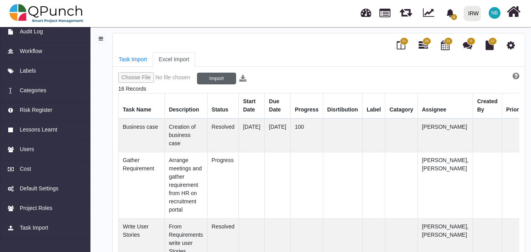
click at [219, 77] on button "Import" at bounding box center [216, 78] width 39 height 12
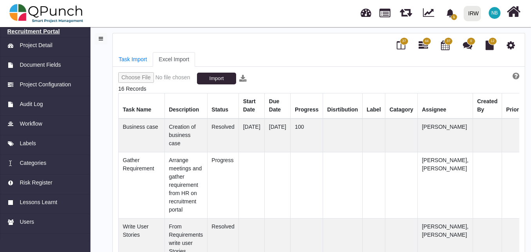
click at [47, 29] on h6 "Recruitment Portal" at bounding box center [45, 31] width 76 height 7
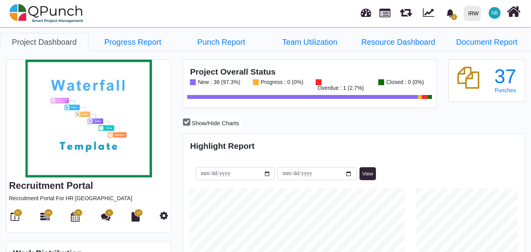
scroll to position [107, 113]
click at [45, 217] on icon at bounding box center [44, 216] width 9 height 9
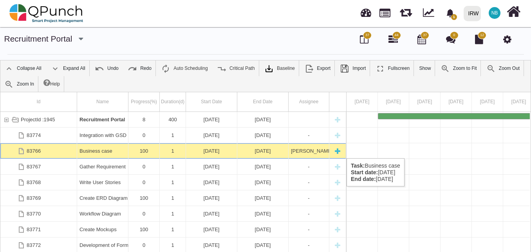
scroll to position [0, 7858]
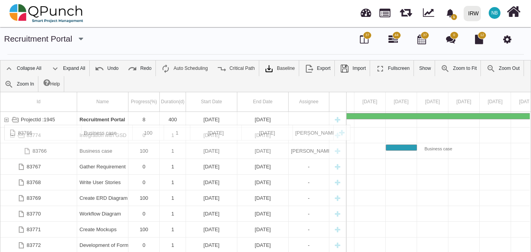
drag, startPoint x: 97, startPoint y: 150, endPoint x: 95, endPoint y: 128, distance: 21.7
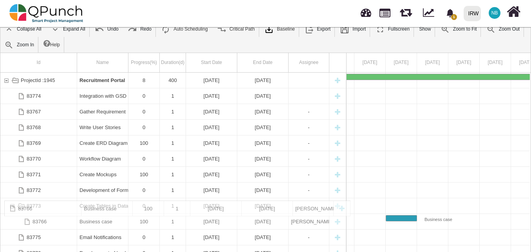
scroll to position [0, 0]
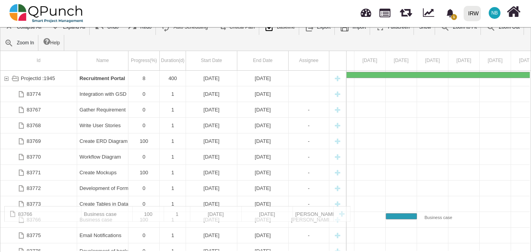
drag, startPoint x: 100, startPoint y: 148, endPoint x: 84, endPoint y: 210, distance: 63.6
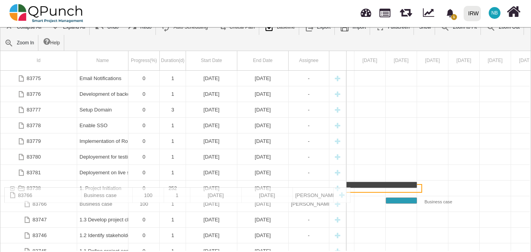
drag, startPoint x: 90, startPoint y: 78, endPoint x: 90, endPoint y: 191, distance: 113.2
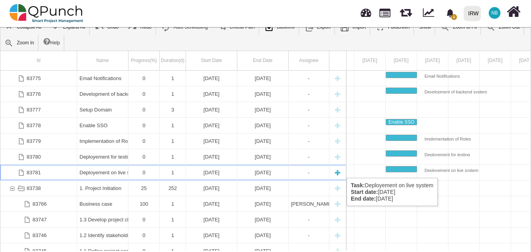
click at [110, 170] on div "Deployement on live system" at bounding box center [103, 172] width 46 height 15
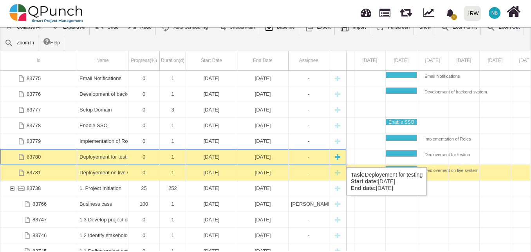
click at [107, 159] on div "Deployement for testing" at bounding box center [103, 156] width 46 height 15
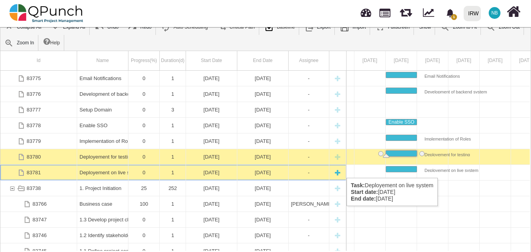
click at [116, 170] on div "Deployement on live system" at bounding box center [103, 172] width 46 height 15
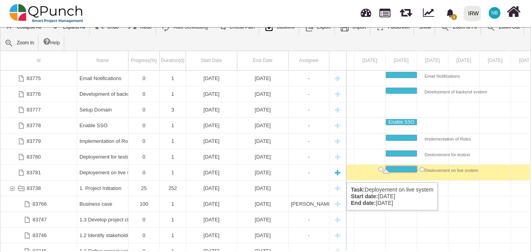
click at [338, 174] on div "New task" at bounding box center [338, 172] width 12 height 15
select select "*"
select select "****"
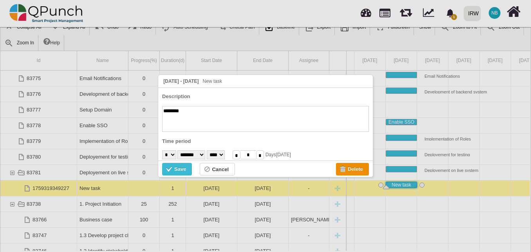
click at [264, 153] on input "*" at bounding box center [260, 154] width 8 height 9
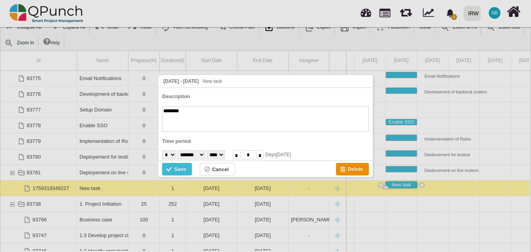
click at [264, 153] on input "*" at bounding box center [260, 154] width 8 height 9
type input "*"
click at [227, 170] on div "Cancel" at bounding box center [220, 169] width 17 height 9
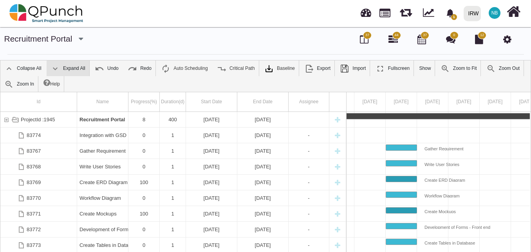
click at [58, 69] on img at bounding box center [55, 68] width 9 height 9
click at [32, 69] on link "Collapse All" at bounding box center [22, 68] width 45 height 16
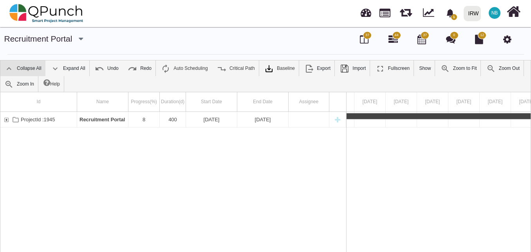
click at [32, 69] on link "Collapse All" at bounding box center [22, 68] width 45 height 16
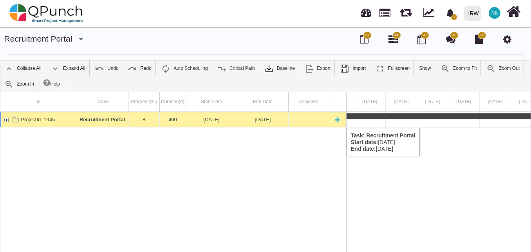
click at [7, 120] on div "ProjectId :1945" at bounding box center [6, 119] width 7 height 15
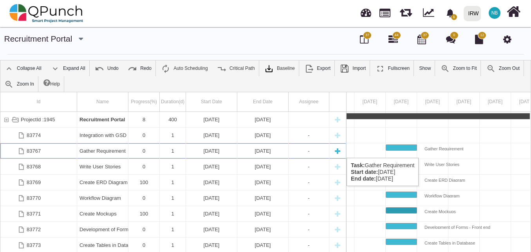
click at [107, 150] on div "Gather Requirement" at bounding box center [103, 150] width 46 height 15
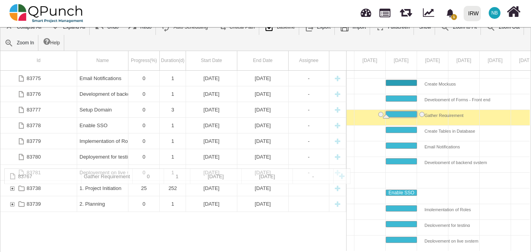
scroll to position [141, 0]
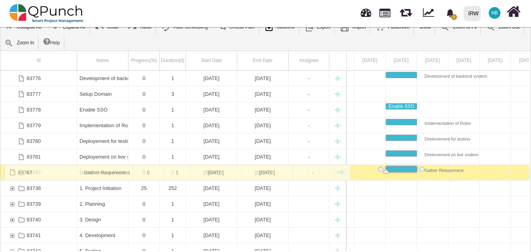
drag, startPoint x: 107, startPoint y: 150, endPoint x: 111, endPoint y: 168, distance: 18.7
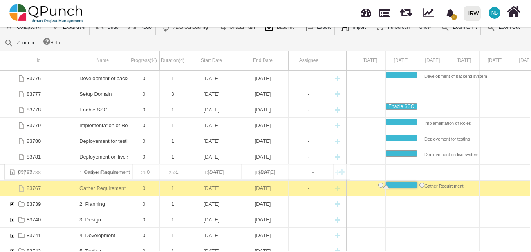
drag, startPoint x: 114, startPoint y: 169, endPoint x: 93, endPoint y: 168, distance: 20.8
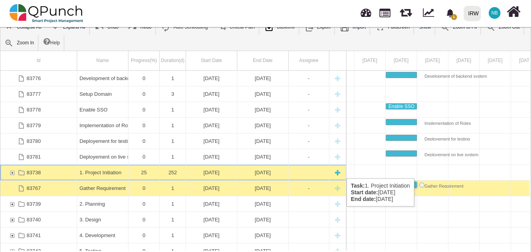
click at [13, 170] on div "83738" at bounding box center [12, 172] width 7 height 15
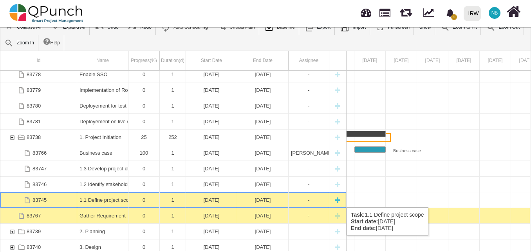
scroll to position [0, 24]
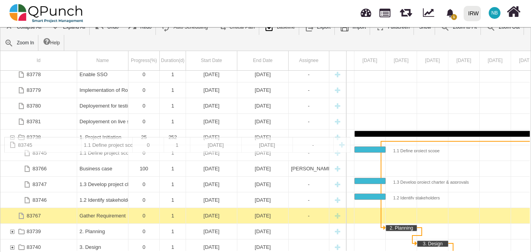
drag, startPoint x: 99, startPoint y: 199, endPoint x: 96, endPoint y: 140, distance: 58.9
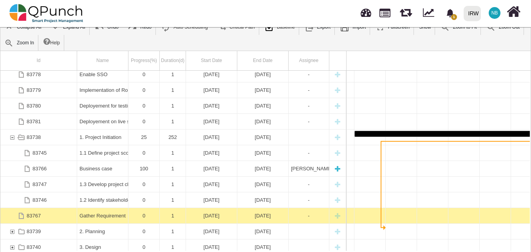
scroll to position [0, 7858]
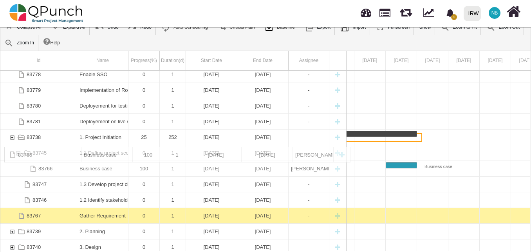
drag, startPoint x: 103, startPoint y: 168, endPoint x: 114, endPoint y: 150, distance: 20.8
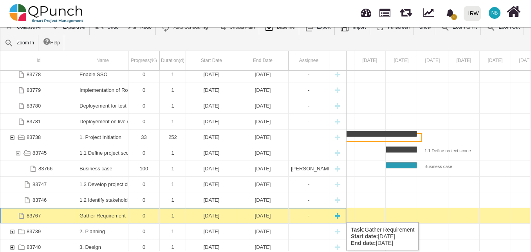
scroll to position [0, 8548]
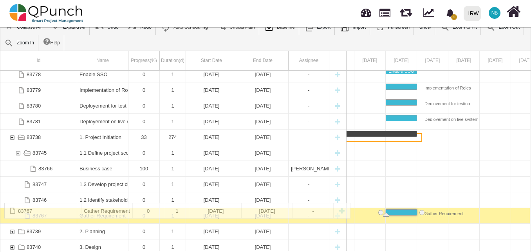
drag, startPoint x: 101, startPoint y: 216, endPoint x: 106, endPoint y: 207, distance: 10.0
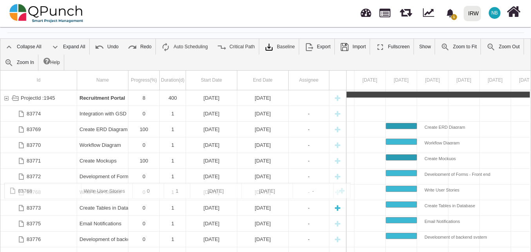
scroll to position [41, 0]
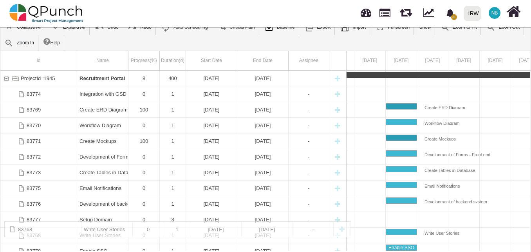
drag, startPoint x: 110, startPoint y: 148, endPoint x: 85, endPoint y: 225, distance: 81.3
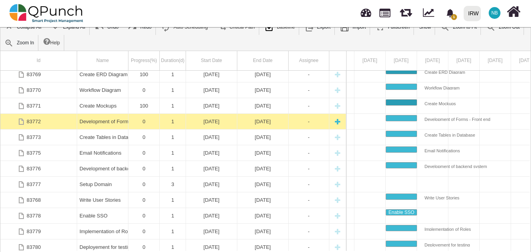
scroll to position [71, 0]
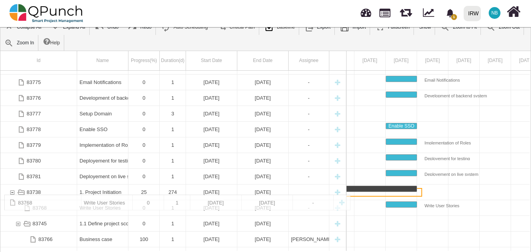
drag, startPoint x: 105, startPoint y: 128, endPoint x: 86, endPoint y: 198, distance: 72.6
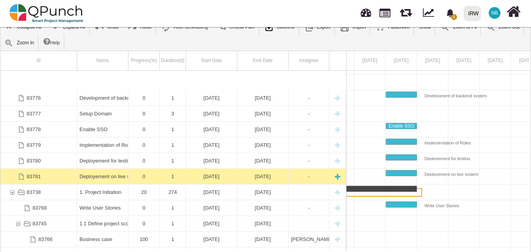
scroll to position [176, 0]
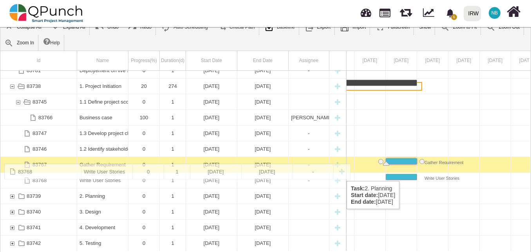
drag, startPoint x: 102, startPoint y: 100, endPoint x: 98, endPoint y: 167, distance: 67.9
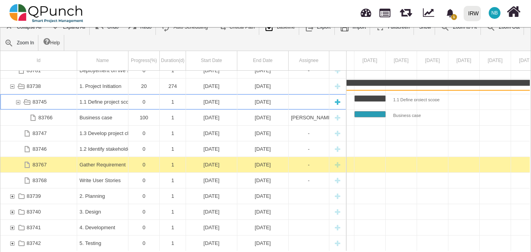
click at [107, 102] on div "1.1 Define project scope" at bounding box center [103, 101] width 46 height 15
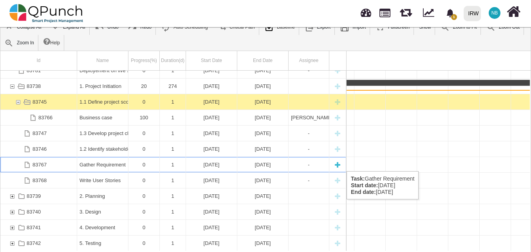
click at [110, 163] on div "Gather Requirement" at bounding box center [103, 164] width 46 height 15
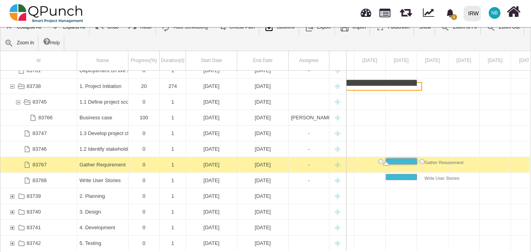
click at [110, 163] on div "Gather Requirement" at bounding box center [103, 164] width 46 height 15
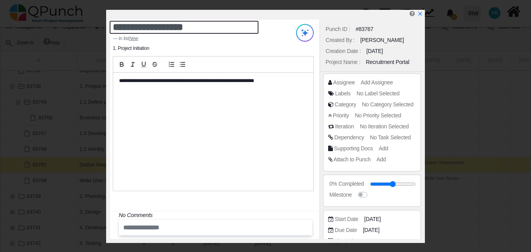
click at [117, 29] on textarea "**********" at bounding box center [184, 27] width 149 height 13
click at [111, 30] on textarea "**********" at bounding box center [184, 27] width 149 height 13
click at [114, 25] on textarea "**********" at bounding box center [184, 27] width 149 height 13
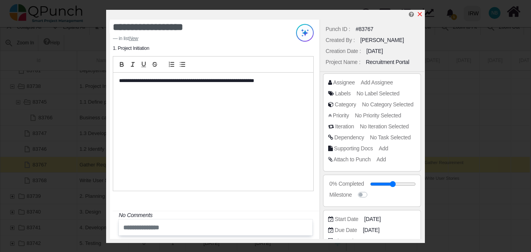
click at [420, 15] on icon "x" at bounding box center [420, 14] width 4 height 4
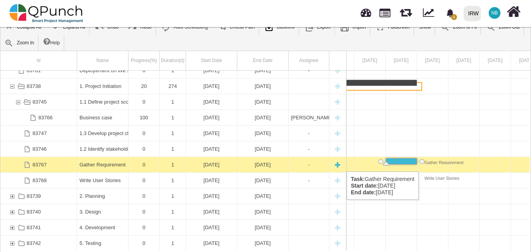
click at [84, 163] on div "Gather Requirement" at bounding box center [103, 164] width 46 height 15
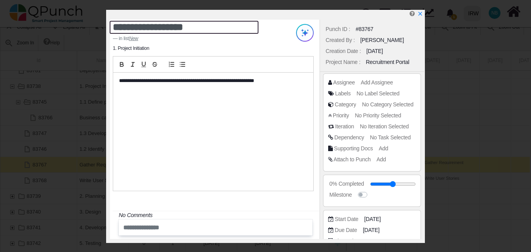
click at [114, 31] on textarea "**********" at bounding box center [184, 27] width 149 height 13
click at [212, 25] on textarea "**********" at bounding box center [184, 27] width 149 height 13
click at [210, 25] on textarea "**********" at bounding box center [184, 27] width 149 height 13
type textarea "**********"
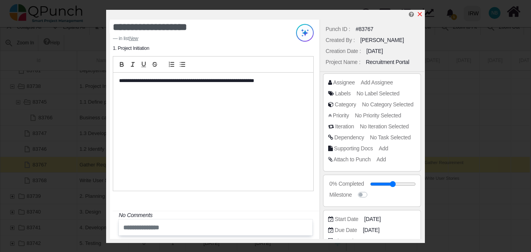
click at [420, 14] on icon "x" at bounding box center [420, 14] width 6 height 6
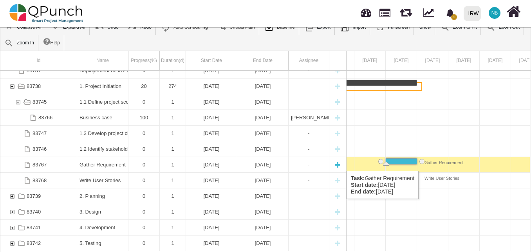
click at [85, 163] on div "Gather Requirement" at bounding box center [103, 164] width 46 height 15
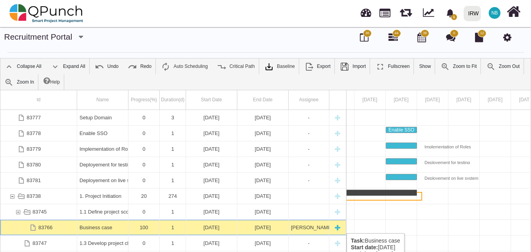
scroll to position [0, 7890]
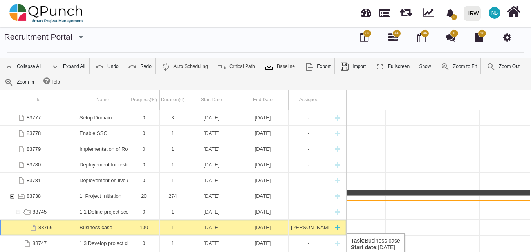
click at [110, 225] on div "Business case" at bounding box center [103, 226] width 46 height 15
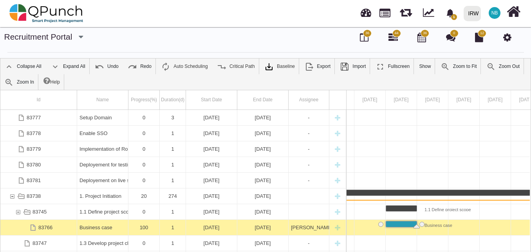
click at [509, 34] on icon at bounding box center [507, 37] width 8 height 9
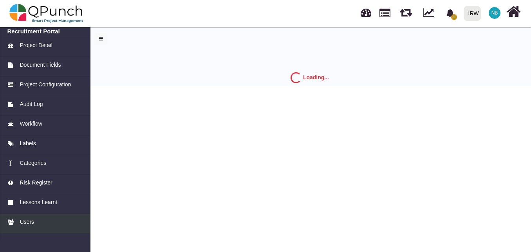
select select "*"
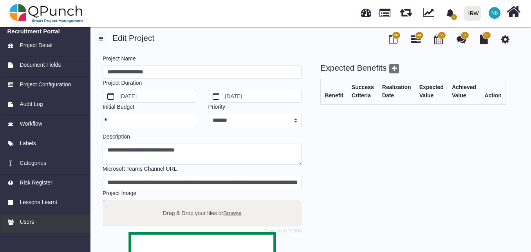
click at [32, 224] on span "Users" at bounding box center [27, 221] width 14 height 8
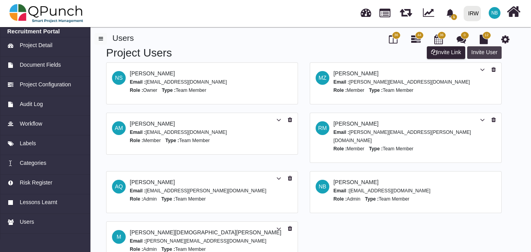
click at [477, 53] on button "Invite User" at bounding box center [484, 52] width 34 height 13
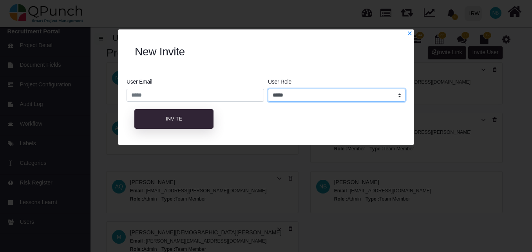
click at [326, 94] on select "**********" at bounding box center [337, 95] width 138 height 13
select select "*"
click at [268, 89] on select "**********" at bounding box center [337, 95] width 138 height 13
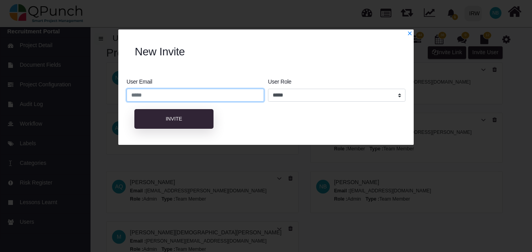
click at [177, 94] on input "email" at bounding box center [196, 95] width 138 height 13
click at [232, 56] on h2 "New Invite" at bounding box center [266, 51] width 262 height 13
click at [213, 94] on input "email" at bounding box center [196, 95] width 138 height 13
paste input "**********"
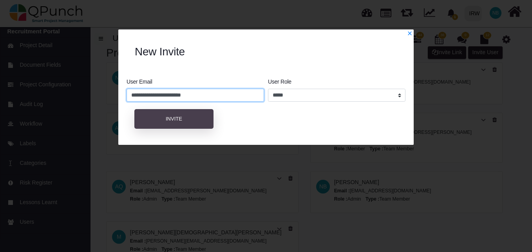
type input "**********"
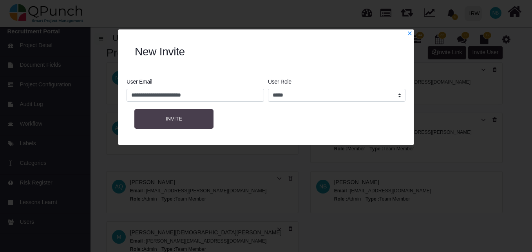
click at [200, 118] on button "Invite" at bounding box center [173, 119] width 79 height 20
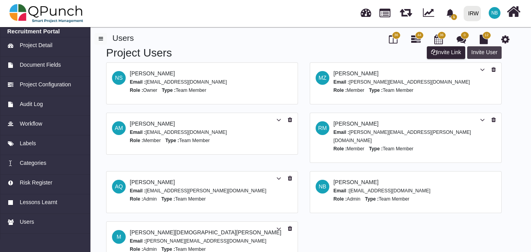
click at [482, 53] on button "Invite User" at bounding box center [484, 52] width 34 height 13
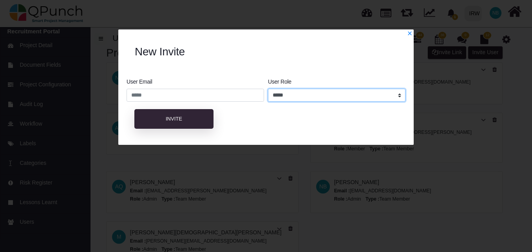
click at [331, 94] on select "**********" at bounding box center [337, 95] width 138 height 13
select select "*"
click at [268, 89] on select "**********" at bounding box center [337, 95] width 138 height 13
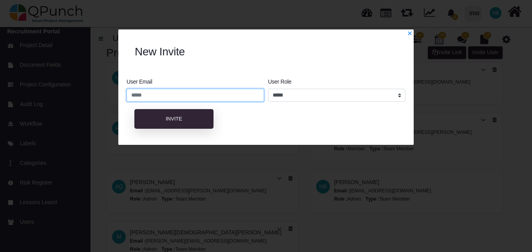
click at [210, 94] on input "email" at bounding box center [196, 95] width 138 height 13
click at [205, 94] on input "email" at bounding box center [196, 95] width 138 height 13
paste input "**********"
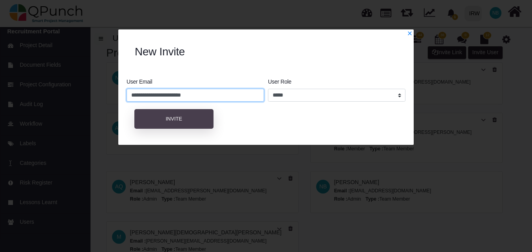
type input "**********"
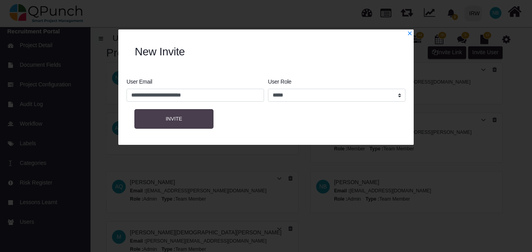
click at [201, 120] on button "Invite" at bounding box center [173, 119] width 79 height 20
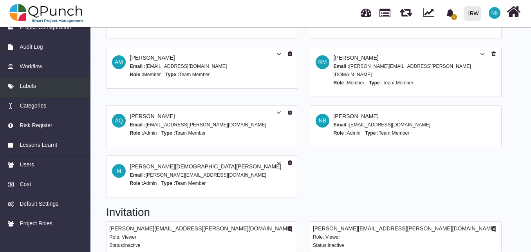
scroll to position [72, 0]
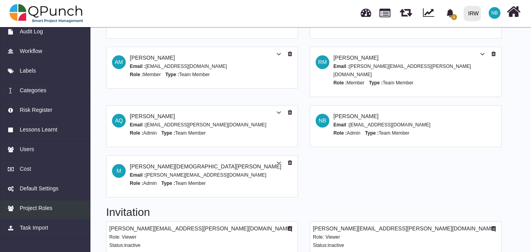
click at [51, 206] on div "Project Roles" at bounding box center [45, 208] width 76 height 8
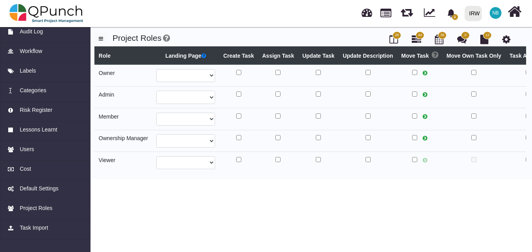
select select
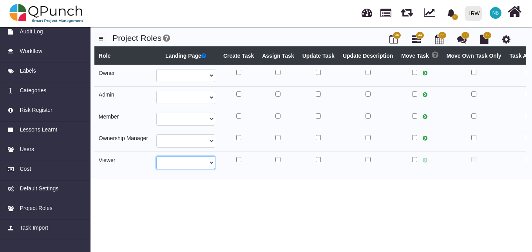
click at [211, 163] on select "**********" at bounding box center [185, 162] width 59 height 13
click at [279, 192] on body "1 Notification Clear Template - Waterfall (Copy) Nabiha Batool 01-10-2025 Templ…" at bounding box center [266, 126] width 532 height 252
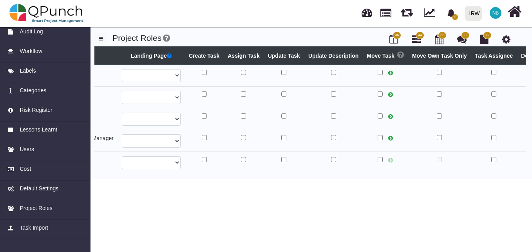
scroll to position [0, 36]
select select
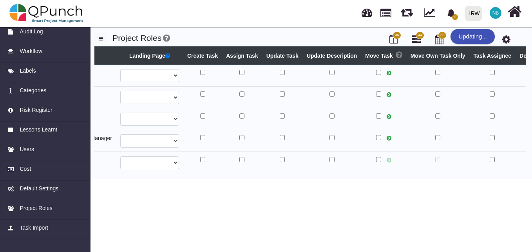
select select
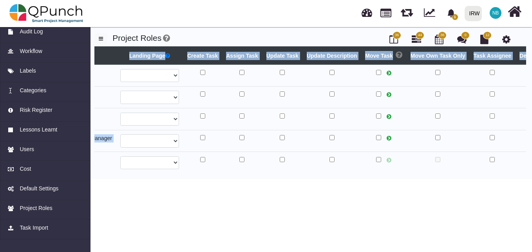
drag, startPoint x: 293, startPoint y: 172, endPoint x: 307, endPoint y: 174, distance: 13.9
click at [307, 173] on div "**********" at bounding box center [310, 109] width 432 height 127
drag, startPoint x: 307, startPoint y: 174, endPoint x: 301, endPoint y: 188, distance: 14.9
click at [301, 187] on body "1 Notification Clear Template - Waterfall (Copy) Nabiha Batool 01-10-2025 Templ…" at bounding box center [266, 126] width 532 height 252
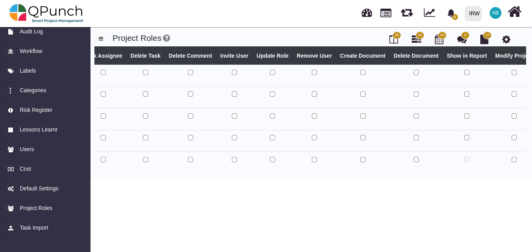
scroll to position [0, 427]
click at [267, 35] on h4 "Project Roles" at bounding box center [310, 38] width 432 height 10
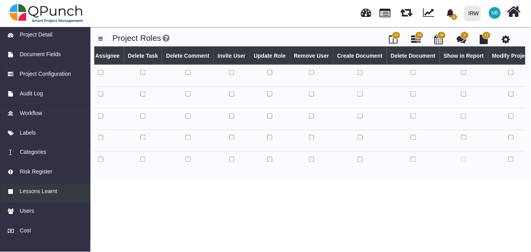
scroll to position [0, 0]
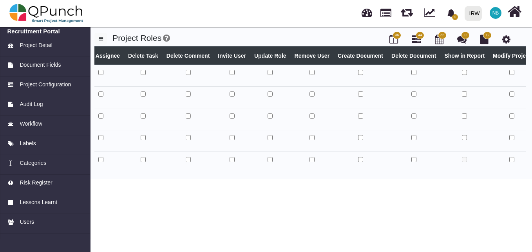
click at [45, 31] on h6 "Recruitment Portal" at bounding box center [45, 31] width 76 height 7
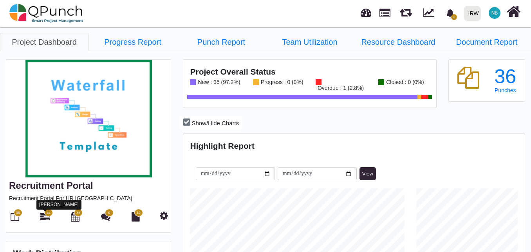
scroll to position [107, 113]
click at [44, 215] on icon at bounding box center [44, 216] width 9 height 9
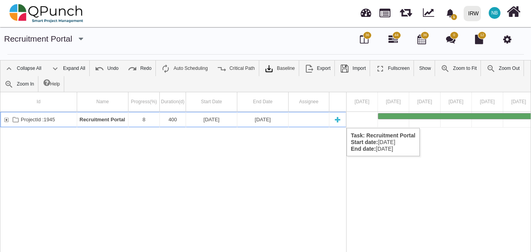
click at [7, 120] on div "ProjectId :1945" at bounding box center [6, 119] width 7 height 15
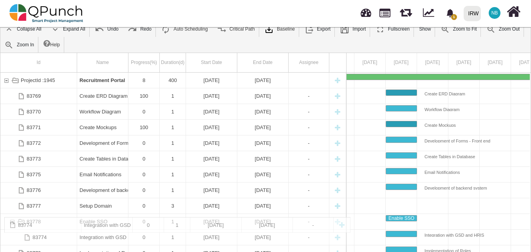
scroll to position [41, 0]
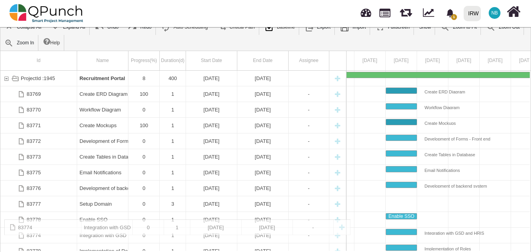
drag, startPoint x: 99, startPoint y: 134, endPoint x: 87, endPoint y: 223, distance: 89.3
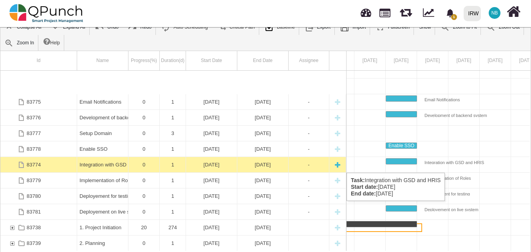
scroll to position [106, 0]
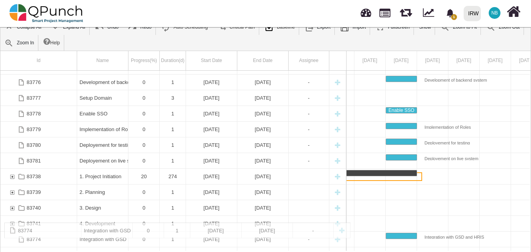
drag, startPoint x: 113, startPoint y: 127, endPoint x: 110, endPoint y: 226, distance: 98.8
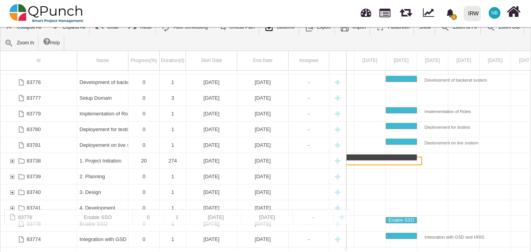
drag, startPoint x: 97, startPoint y: 112, endPoint x: 114, endPoint y: 213, distance: 102.1
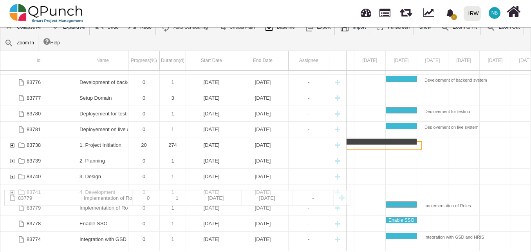
drag, startPoint x: 112, startPoint y: 112, endPoint x: 104, endPoint y: 193, distance: 81.0
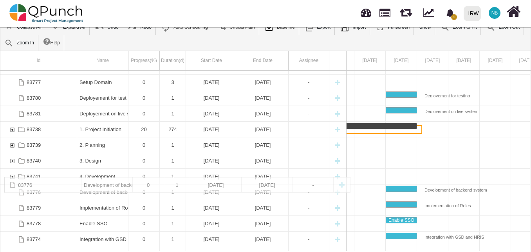
drag, startPoint x: 105, startPoint y: 83, endPoint x: 95, endPoint y: 181, distance: 98.5
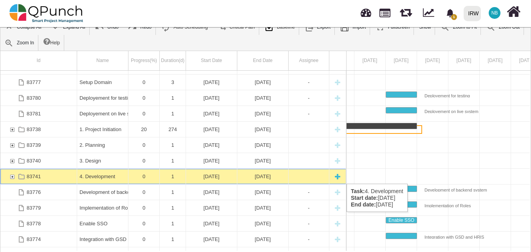
click at [12, 176] on div "83741" at bounding box center [12, 175] width 7 height 15
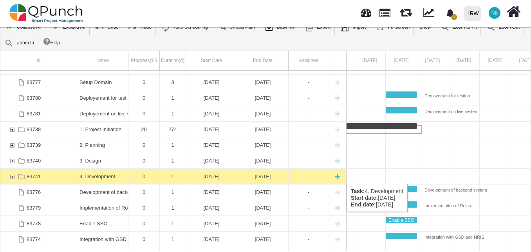
scroll to position [0, 118]
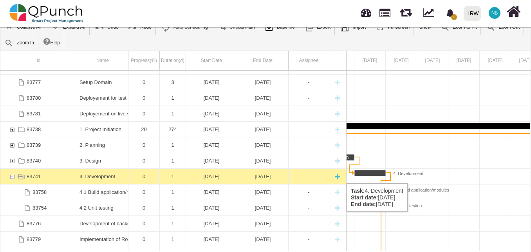
click at [12, 175] on div "83741" at bounding box center [12, 175] width 7 height 15
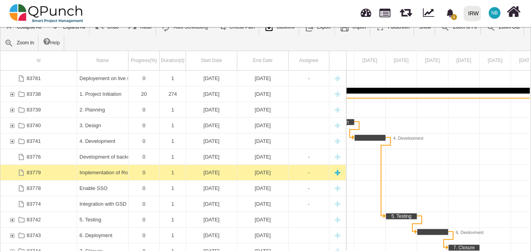
scroll to position [149, 0]
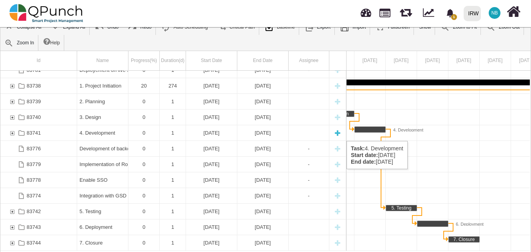
click at [11, 133] on div "83741" at bounding box center [12, 132] width 7 height 15
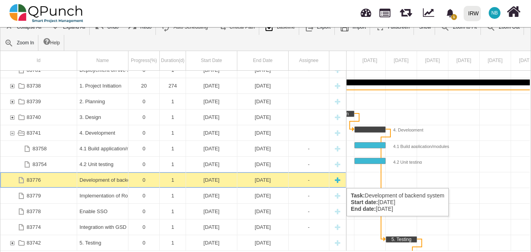
scroll to position [0, 8548]
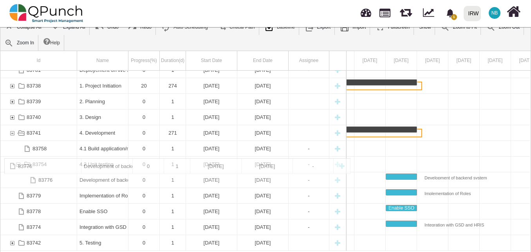
drag, startPoint x: 88, startPoint y: 180, endPoint x: 119, endPoint y: 162, distance: 36.5
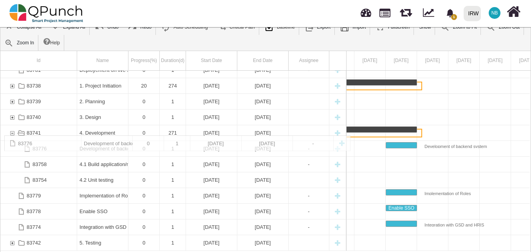
drag, startPoint x: 105, startPoint y: 180, endPoint x: 100, endPoint y: 139, distance: 41.1
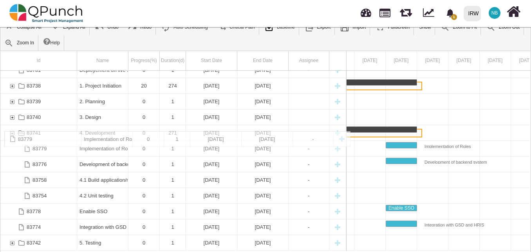
drag, startPoint x: 108, startPoint y: 196, endPoint x: 117, endPoint y: 134, distance: 62.5
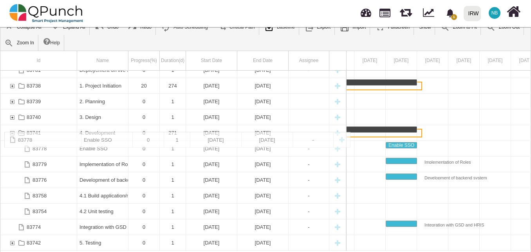
drag, startPoint x: 101, startPoint y: 212, endPoint x: 112, endPoint y: 135, distance: 77.6
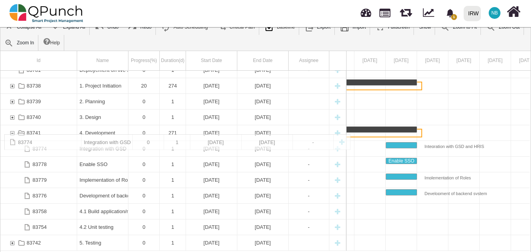
drag, startPoint x: 109, startPoint y: 226, endPoint x: 110, endPoint y: 138, distance: 88.5
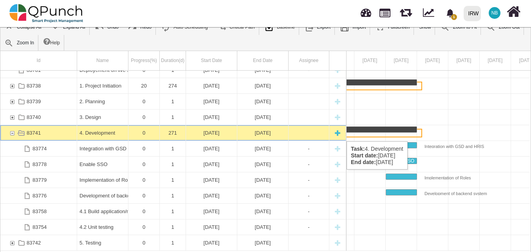
click at [13, 133] on div "83741" at bounding box center [12, 132] width 7 height 15
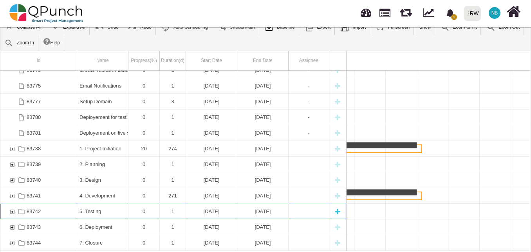
scroll to position [0, 149]
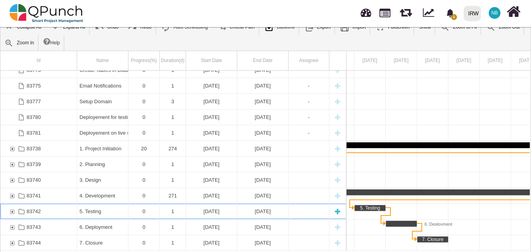
click at [13, 211] on div "83742" at bounding box center [12, 210] width 7 height 15
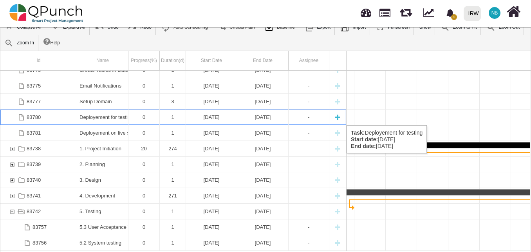
scroll to position [0, 8548]
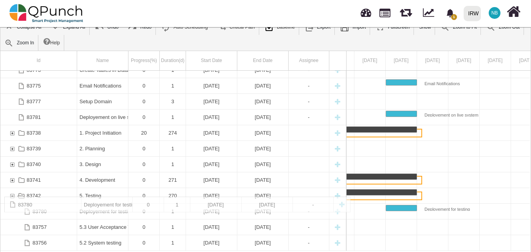
drag, startPoint x: 109, startPoint y: 117, endPoint x: 109, endPoint y: 200, distance: 83.1
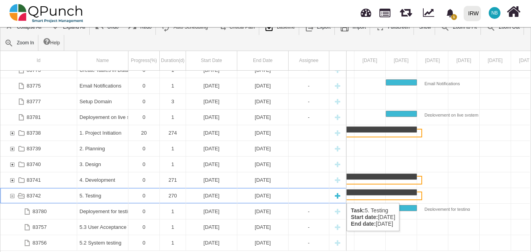
click at [14, 195] on div "83742" at bounding box center [12, 195] width 7 height 15
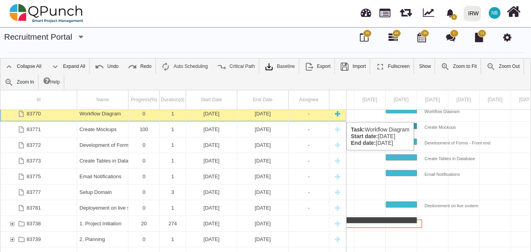
scroll to position [0, 0]
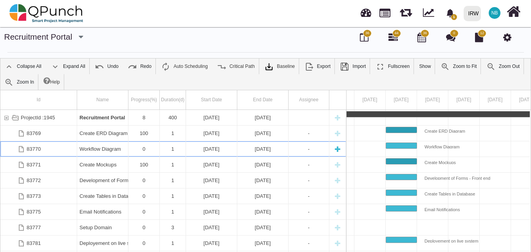
click at [99, 114] on div "83773 Create Tables in Database 0 1 [DATE] [DATE] - 83775 Email Notifications 0…" at bounding box center [173, 200] width 346 height 180
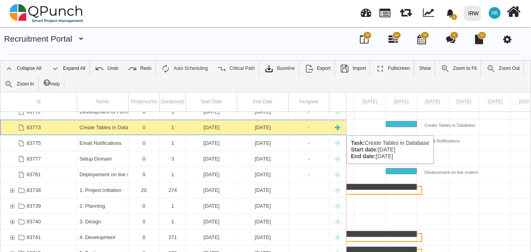
click at [112, 127] on div "Create Tables in Database" at bounding box center [103, 126] width 46 height 15
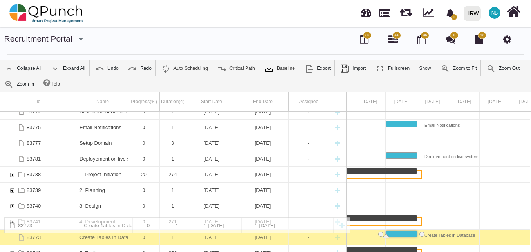
drag, startPoint x: 105, startPoint y: 128, endPoint x: 103, endPoint y: 221, distance: 93.3
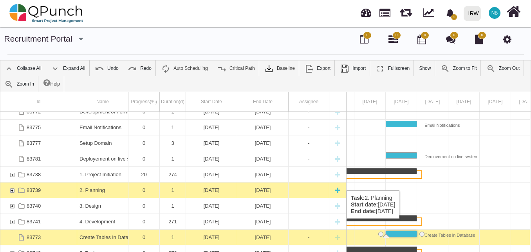
scroll to position [71, 0]
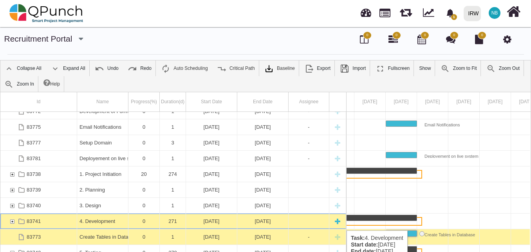
click at [13, 221] on div "83741" at bounding box center [12, 220] width 7 height 15
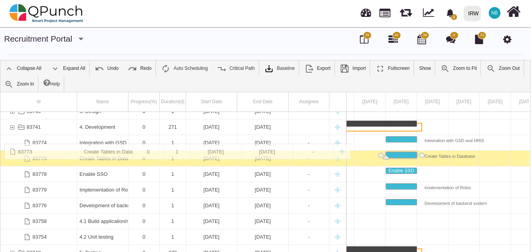
drag, startPoint x: 87, startPoint y: 235, endPoint x: 156, endPoint y: 147, distance: 111.9
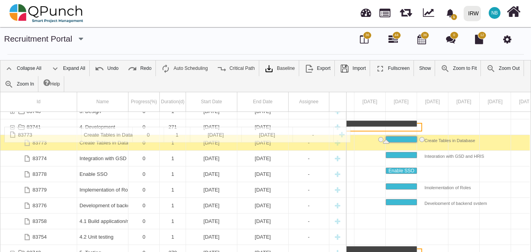
drag, startPoint x: 106, startPoint y: 155, endPoint x: 108, endPoint y: 130, distance: 24.8
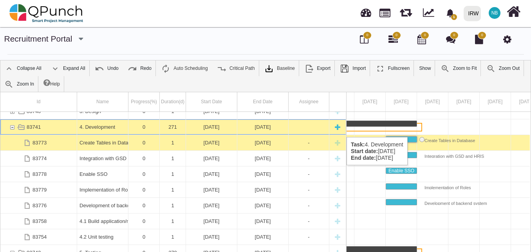
click at [91, 129] on div "4. Development" at bounding box center [103, 126] width 46 height 15
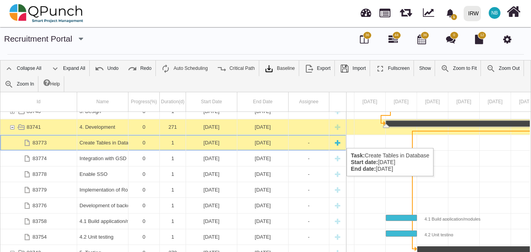
click at [93, 140] on div "Create Tables in Database" at bounding box center [103, 142] width 46 height 15
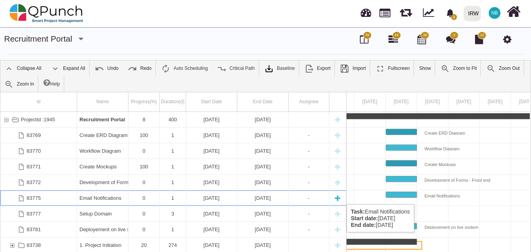
click at [108, 196] on div "Email Notifications" at bounding box center [103, 197] width 46 height 15
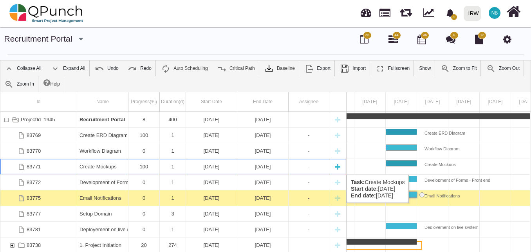
click at [106, 167] on div "Create Mockups" at bounding box center [103, 166] width 46 height 15
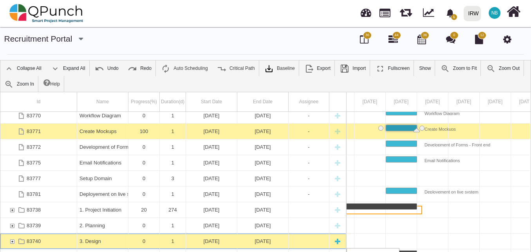
click at [13, 241] on div "83740" at bounding box center [12, 240] width 7 height 15
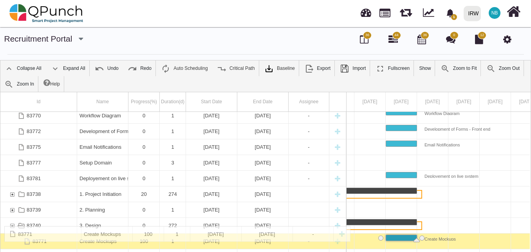
drag, startPoint x: 111, startPoint y: 130, endPoint x: 100, endPoint y: 230, distance: 100.2
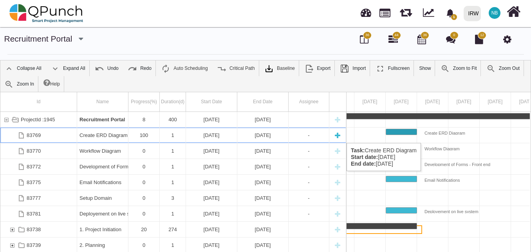
click at [107, 135] on div "Create ERD Diagram" at bounding box center [103, 134] width 46 height 15
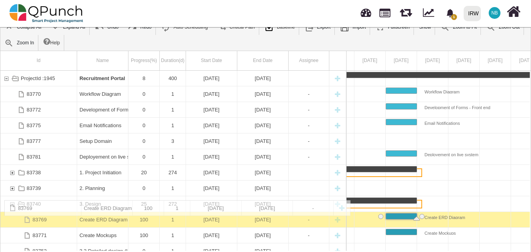
drag, startPoint x: 104, startPoint y: 133, endPoint x: 112, endPoint y: 204, distance: 71.0
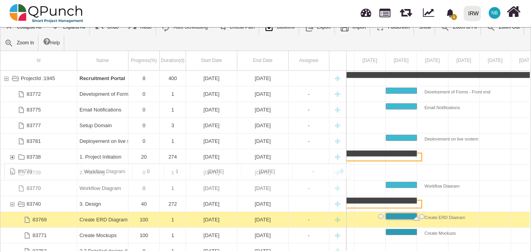
drag, startPoint x: 105, startPoint y: 93, endPoint x: 103, endPoint y: 167, distance: 74.1
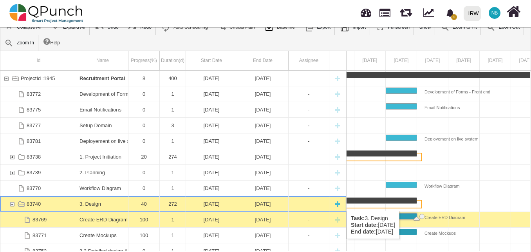
click at [13, 203] on div "83740" at bounding box center [12, 203] width 7 height 15
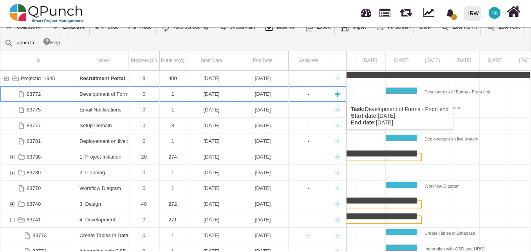
click at [107, 94] on div "Development of Forms - Front end" at bounding box center [103, 93] width 46 height 15
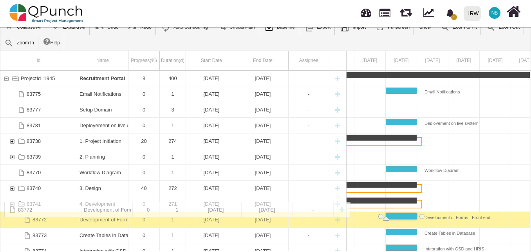
drag, startPoint x: 107, startPoint y: 94, endPoint x: 95, endPoint y: 205, distance: 111.9
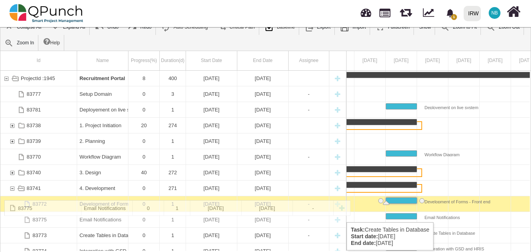
drag, startPoint x: 112, startPoint y: 92, endPoint x: 104, endPoint y: 204, distance: 111.6
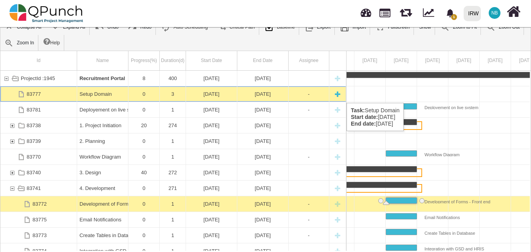
scroll to position [0, 12434]
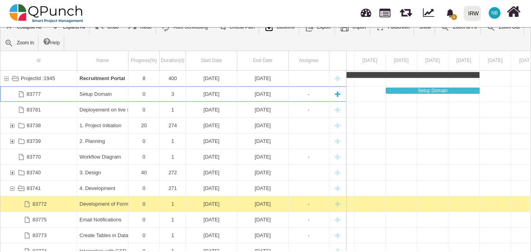
click at [109, 95] on div "Setup Domain" at bounding box center [103, 93] width 46 height 15
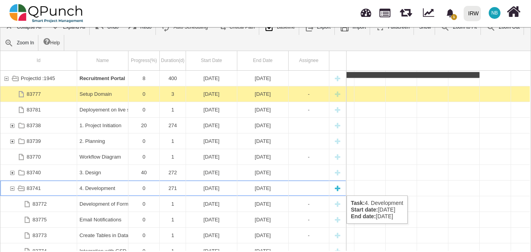
scroll to position [0, 8579]
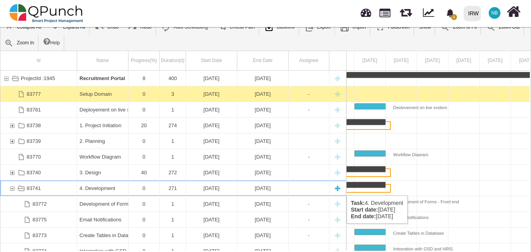
click at [13, 187] on div "83741" at bounding box center [12, 187] width 7 height 15
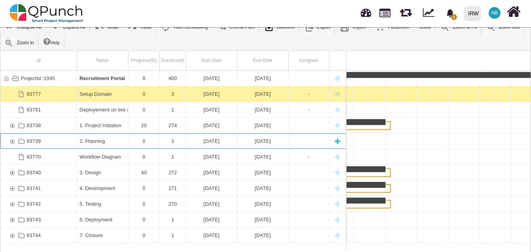
scroll to position [0, 55]
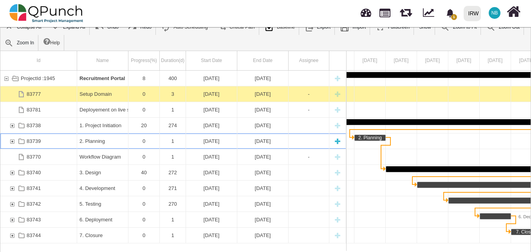
click at [13, 139] on div "83739" at bounding box center [12, 140] width 7 height 15
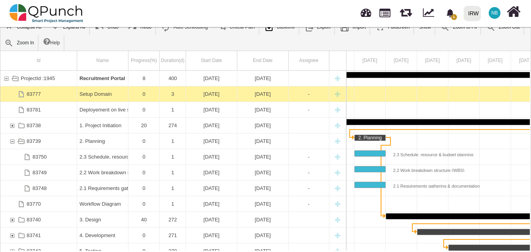
click at [13, 139] on div "83739" at bounding box center [12, 140] width 7 height 15
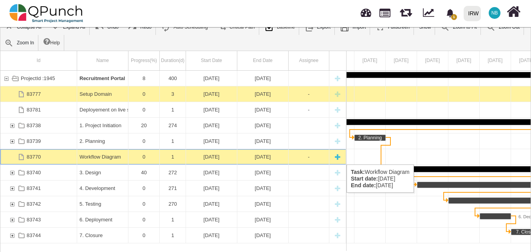
scroll to position [0, 8548]
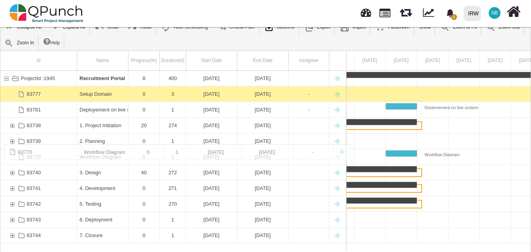
drag, startPoint x: 107, startPoint y: 156, endPoint x: 104, endPoint y: 148, distance: 9.0
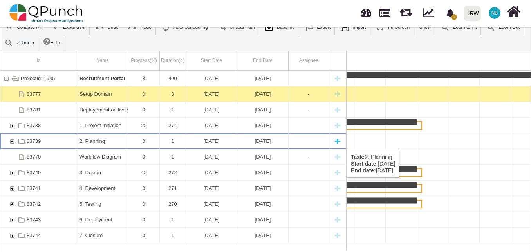
click at [12, 141] on div "83739" at bounding box center [12, 140] width 7 height 15
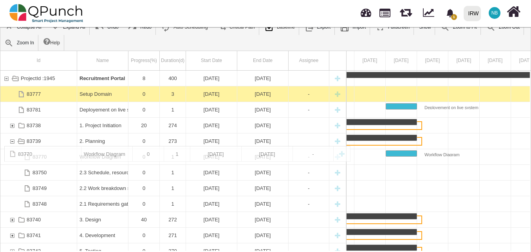
drag, startPoint x: 102, startPoint y: 203, endPoint x: 112, endPoint y: 150, distance: 53.8
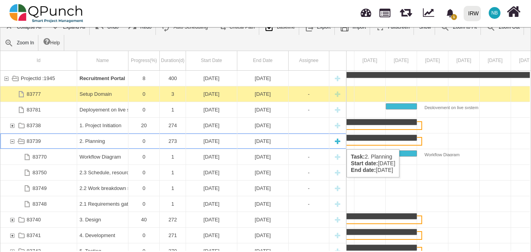
click at [12, 141] on div "83739" at bounding box center [12, 140] width 7 height 15
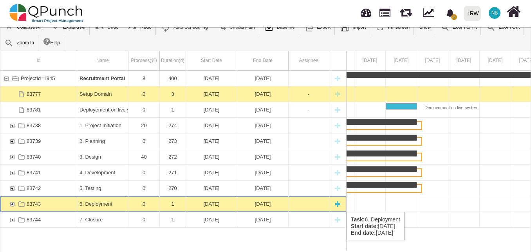
click at [10, 204] on div "83743" at bounding box center [12, 203] width 7 height 15
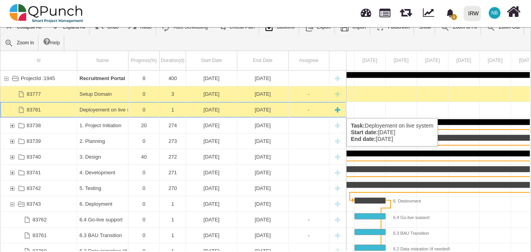
click at [105, 110] on div "Deployement on live system" at bounding box center [103, 109] width 46 height 15
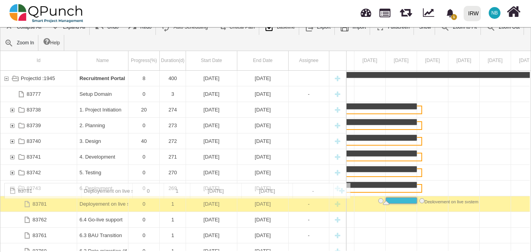
drag, startPoint x: 105, startPoint y: 109, endPoint x: 103, endPoint y: 186, distance: 77.6
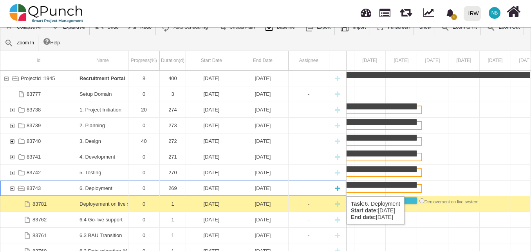
click at [13, 188] on div "83743" at bounding box center [12, 187] width 7 height 15
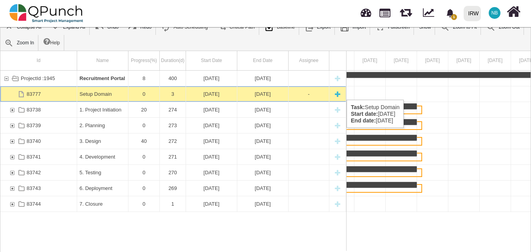
click at [101, 92] on div "Setup Domain" at bounding box center [103, 93] width 46 height 15
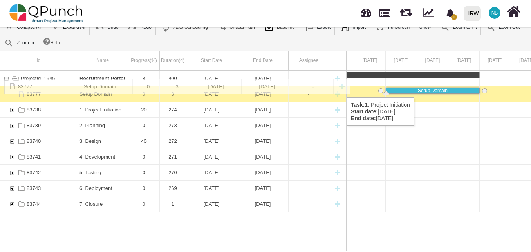
drag, startPoint x: 100, startPoint y: 93, endPoint x: 103, endPoint y: 82, distance: 11.1
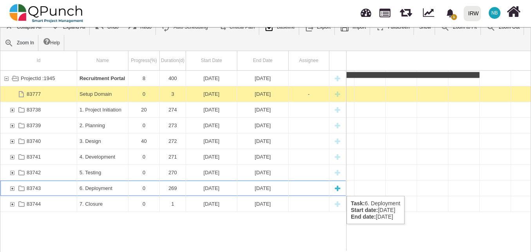
click at [12, 188] on div "83743" at bounding box center [12, 187] width 7 height 15
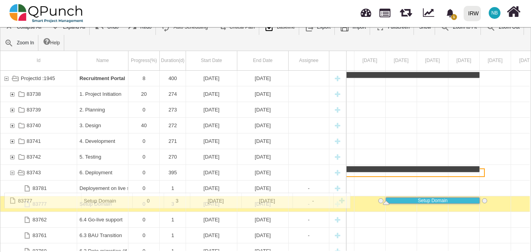
drag, startPoint x: 96, startPoint y: 92, endPoint x: 102, endPoint y: 196, distance: 104.7
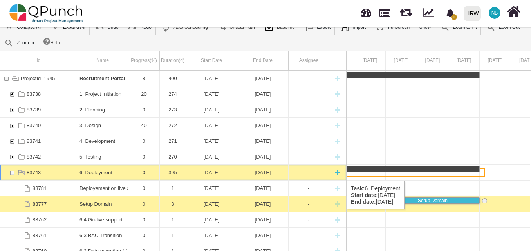
click at [11, 173] on div "83743" at bounding box center [12, 172] width 7 height 15
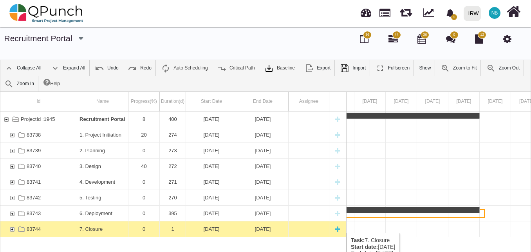
scroll to position [0, 0]
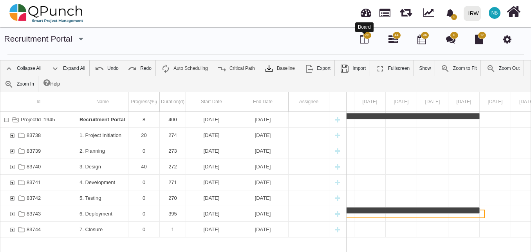
click at [365, 39] on icon at bounding box center [364, 38] width 9 height 9
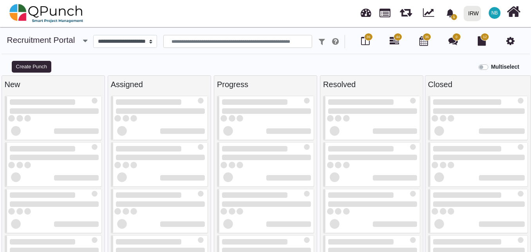
select select
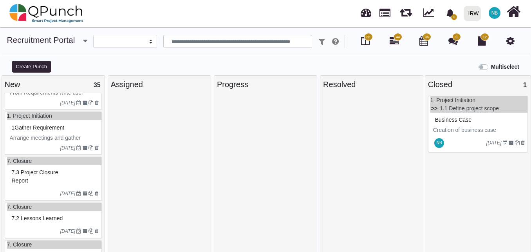
scroll to position [654, 0]
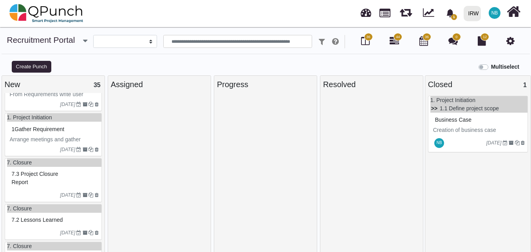
click at [48, 132] on span "1Gather Requirement" at bounding box center [38, 129] width 53 height 6
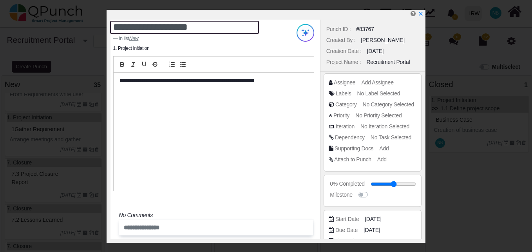
click at [116, 27] on textarea "**********" at bounding box center [184, 27] width 149 height 13
click at [215, 29] on textarea "**********" at bounding box center [184, 27] width 149 height 13
drag, startPoint x: 218, startPoint y: 25, endPoint x: 118, endPoint y: 31, distance: 100.5
click at [118, 31] on textarea "**********" at bounding box center [184, 27] width 149 height 13
click at [155, 25] on textarea "*" at bounding box center [184, 27] width 149 height 13
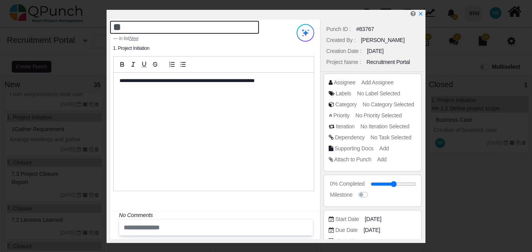
click at [170, 31] on textarea "**" at bounding box center [184, 27] width 149 height 13
click at [183, 25] on textarea "**" at bounding box center [184, 27] width 149 height 13
click at [178, 30] on textarea "****" at bounding box center [184, 27] width 149 height 13
click at [177, 28] on textarea "*****" at bounding box center [184, 27] width 149 height 13
click at [177, 28] on textarea "******" at bounding box center [184, 27] width 149 height 13
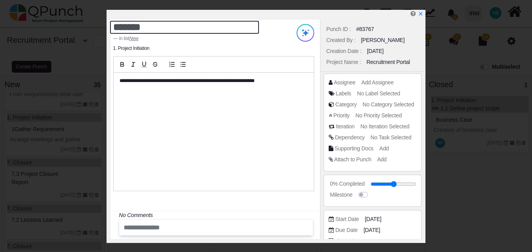
click at [177, 28] on textarea "*******" at bounding box center [184, 27] width 149 height 13
click at [177, 27] on textarea "********" at bounding box center [184, 27] width 149 height 13
drag, startPoint x: 177, startPoint y: 27, endPoint x: 121, endPoint y: 27, distance: 56.0
click at [121, 27] on textarea "*********" at bounding box center [184, 27] width 149 height 13
click at [135, 28] on textarea "**" at bounding box center [184, 27] width 149 height 13
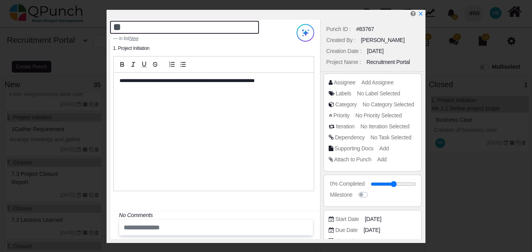
click at [120, 26] on textarea "**" at bounding box center [184, 27] width 149 height 13
click at [133, 26] on textarea "***" at bounding box center [184, 27] width 149 height 13
click at [131, 28] on textarea "***" at bounding box center [184, 27] width 149 height 13
click at [143, 22] on textarea "***" at bounding box center [184, 27] width 149 height 13
click at [151, 29] on textarea "***" at bounding box center [184, 27] width 149 height 13
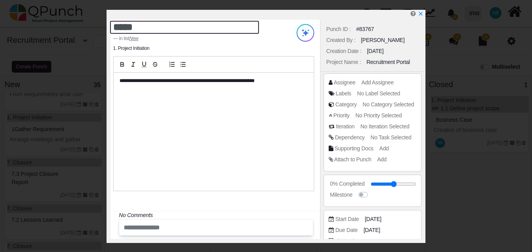
click at [151, 29] on textarea "*****" at bounding box center [184, 27] width 149 height 13
click at [151, 29] on textarea "******" at bounding box center [184, 27] width 149 height 13
click at [151, 29] on textarea "*******" at bounding box center [184, 27] width 149 height 13
click at [151, 29] on textarea "********" at bounding box center [184, 27] width 149 height 13
click at [151, 29] on textarea "*********" at bounding box center [184, 27] width 149 height 13
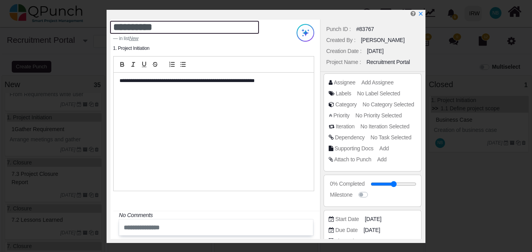
click at [151, 29] on textarea "**********" at bounding box center [184, 27] width 149 height 13
click at [169, 25] on textarea "**********" at bounding box center [184, 27] width 149 height 13
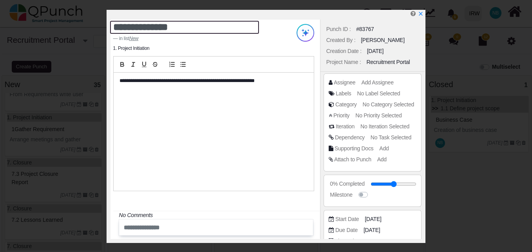
click at [169, 25] on textarea "**********" at bounding box center [184, 27] width 149 height 13
click at [192, 29] on textarea "**********" at bounding box center [184, 27] width 149 height 13
click at [200, 29] on textarea "**********" at bounding box center [184, 27] width 149 height 13
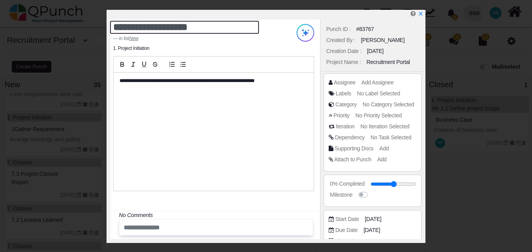
click at [200, 29] on textarea "**********" at bounding box center [184, 27] width 149 height 13
click at [216, 28] on textarea "**********" at bounding box center [184, 27] width 149 height 13
type textarea "**********"
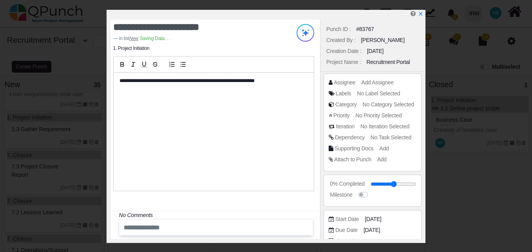
click at [253, 46] on div "**********" at bounding box center [215, 129] width 210 height 219
click at [422, 13] on icon "x" at bounding box center [420, 14] width 4 height 4
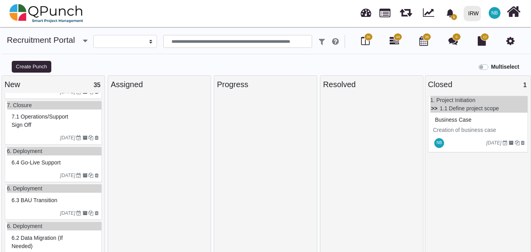
scroll to position [823, 0]
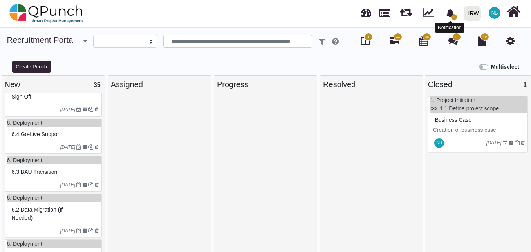
click at [452, 16] on span "1" at bounding box center [454, 17] width 6 height 6
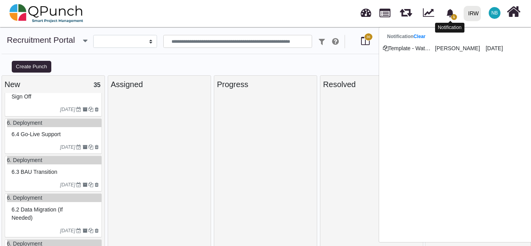
click at [452, 16] on span "1" at bounding box center [454, 17] width 6 height 6
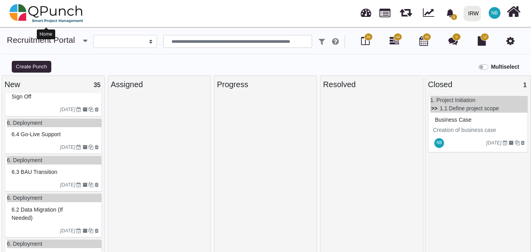
click at [38, 12] on img at bounding box center [46, 14] width 74 height 24
select select "**********"
